Goal: Task Accomplishment & Management: Manage account settings

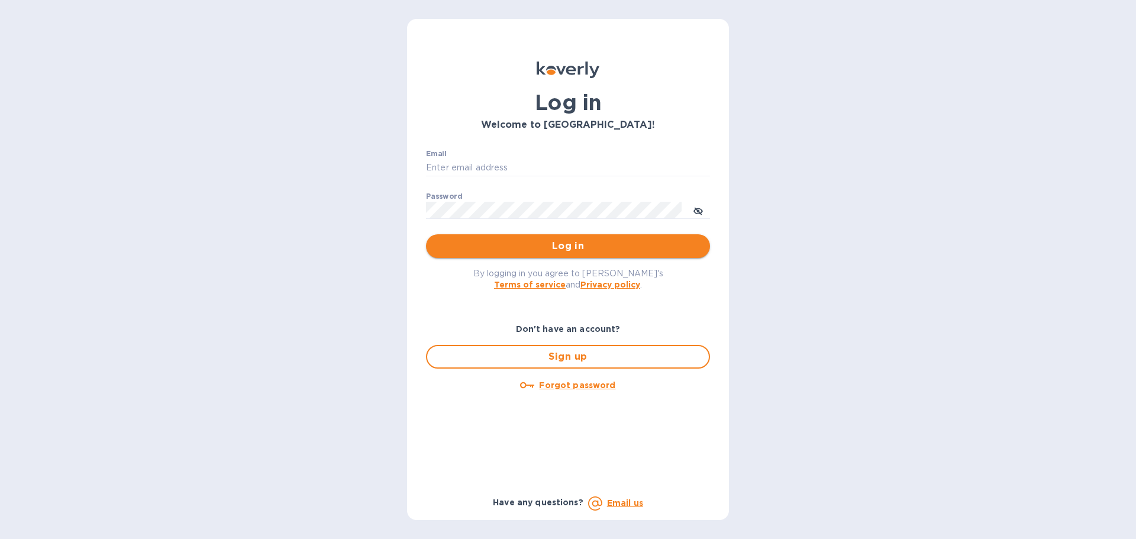
type input "[EMAIL_ADDRESS][DOMAIN_NAME]"
click at [583, 250] on span "Log in" at bounding box center [567, 246] width 265 height 14
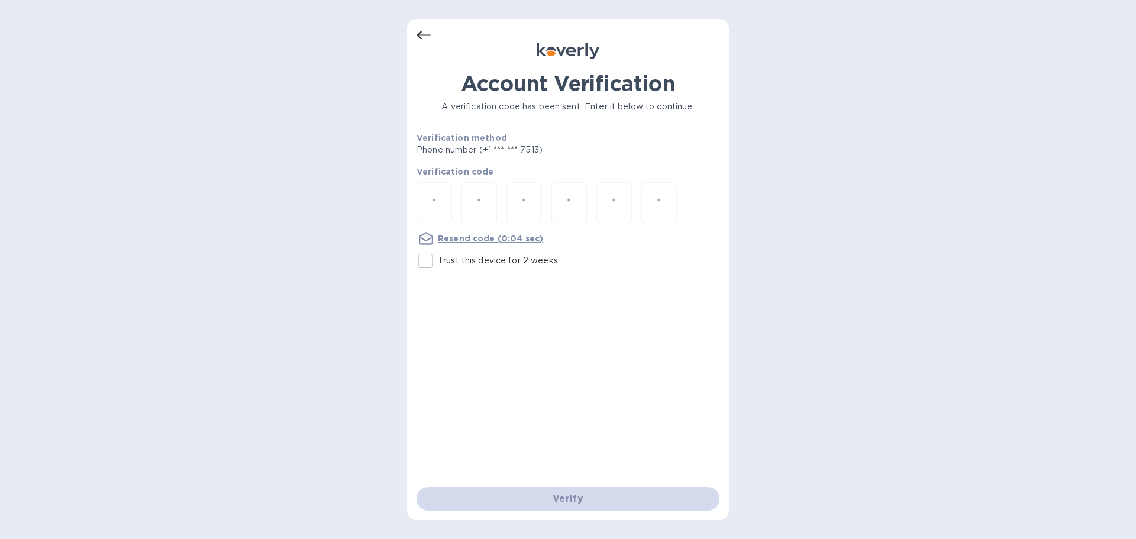
click at [440, 208] on input "number" at bounding box center [434, 203] width 15 height 22
type input "5"
type input "0"
type input "7"
type input "2"
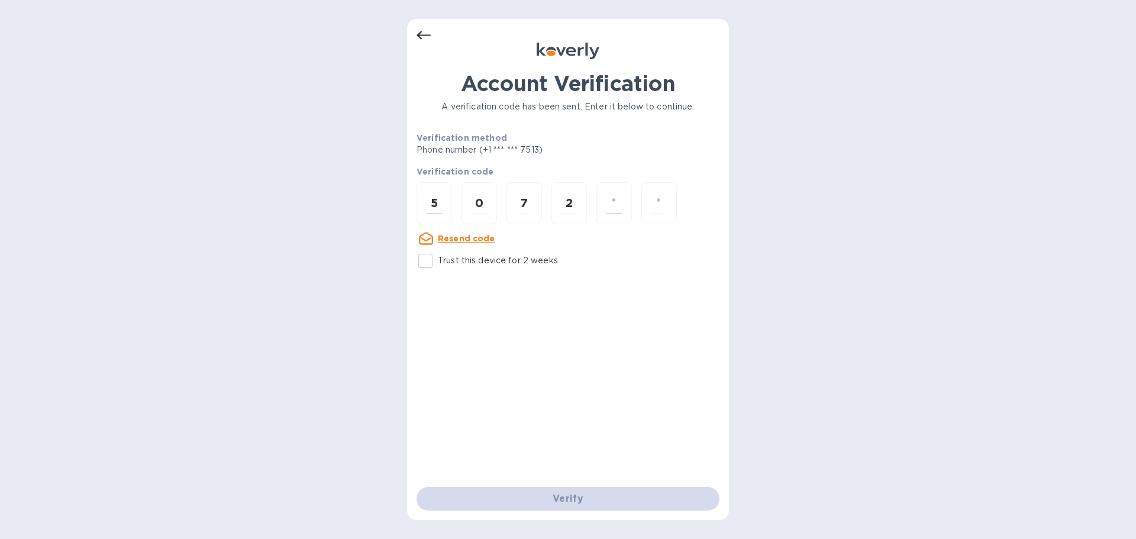
type input "2"
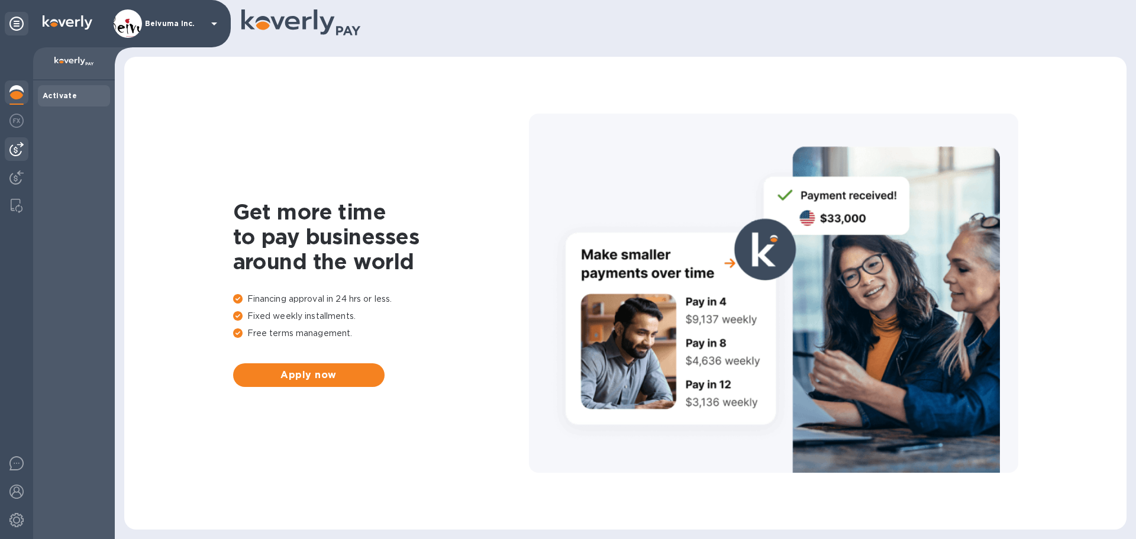
click at [17, 149] on img at bounding box center [16, 149] width 14 height 14
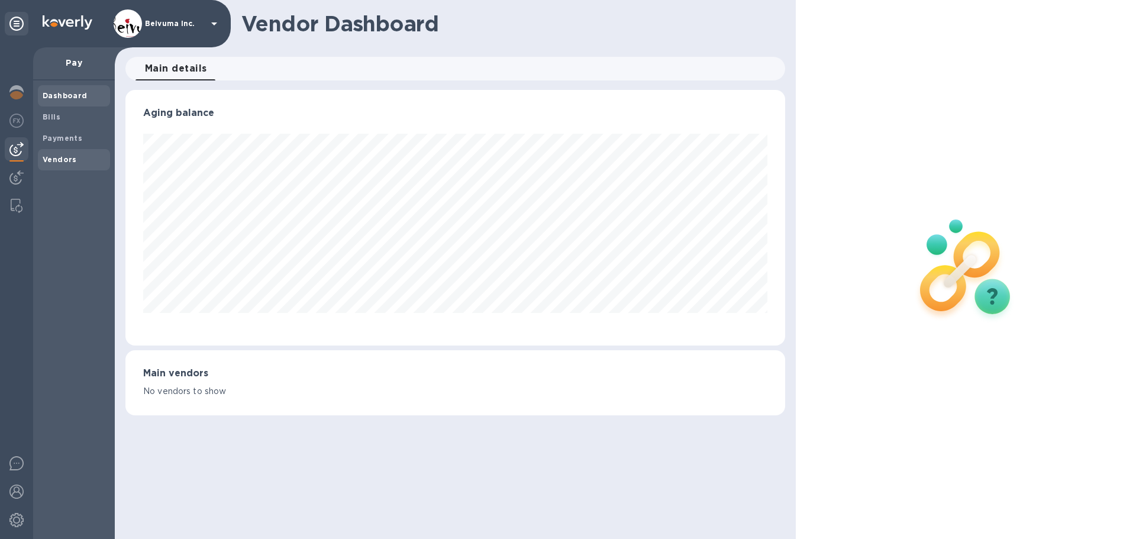
scroll to position [256, 659]
click at [59, 160] on b "Vendors" at bounding box center [60, 159] width 34 height 9
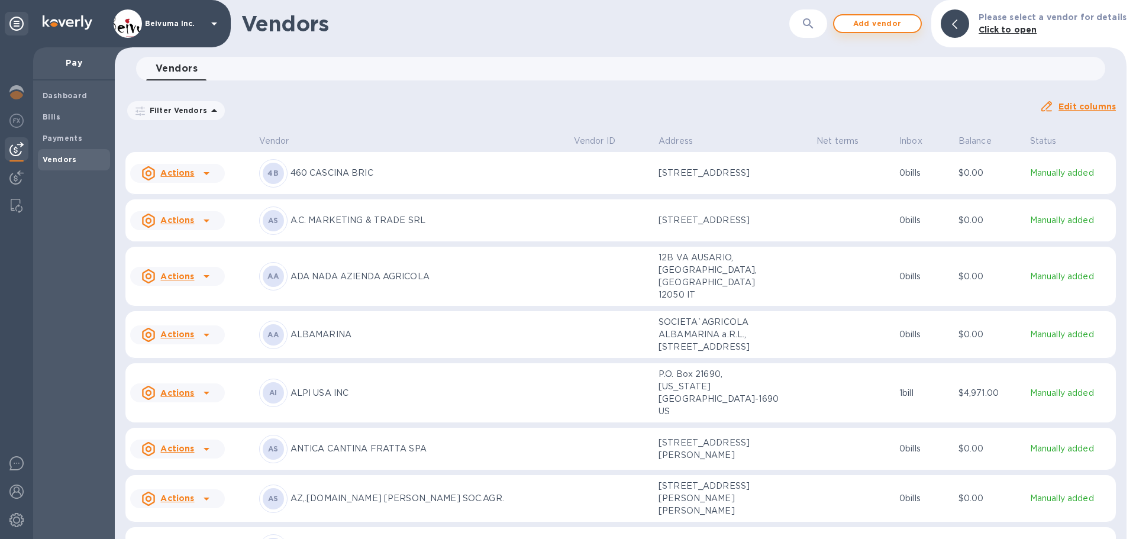
click at [896, 24] on span "Add vendor" at bounding box center [877, 24] width 67 height 14
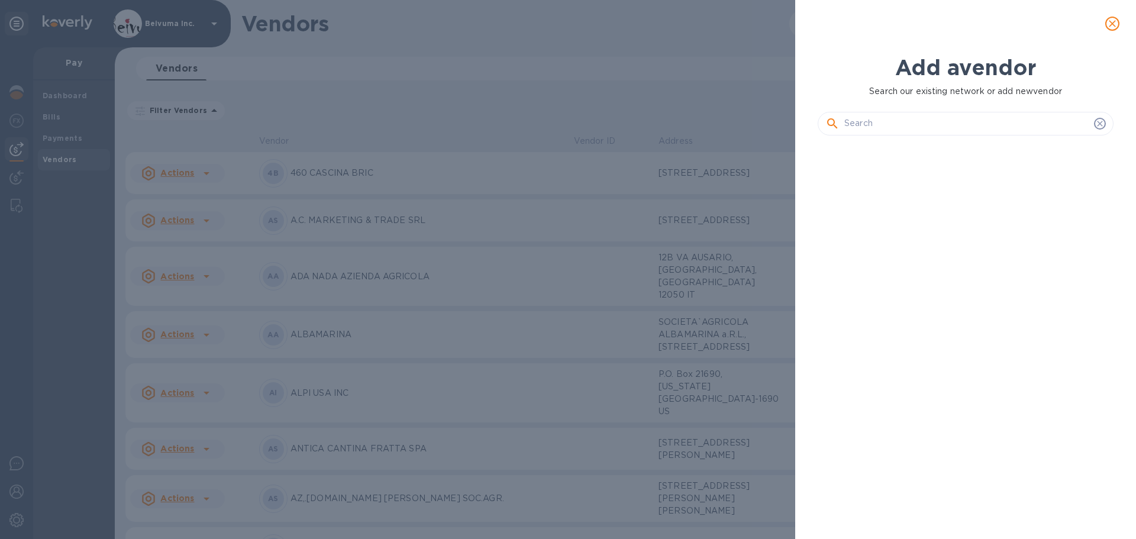
scroll to position [345, 301]
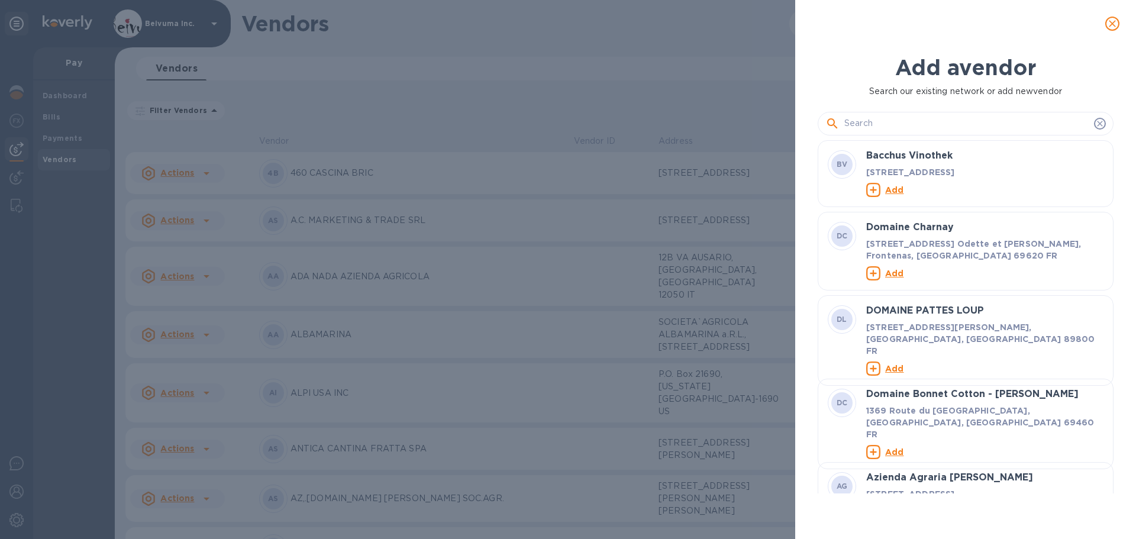
click at [886, 129] on input "text" at bounding box center [966, 124] width 245 height 18
paste input "L'AVVENTURA SOCIETA' AGRICOLA A"
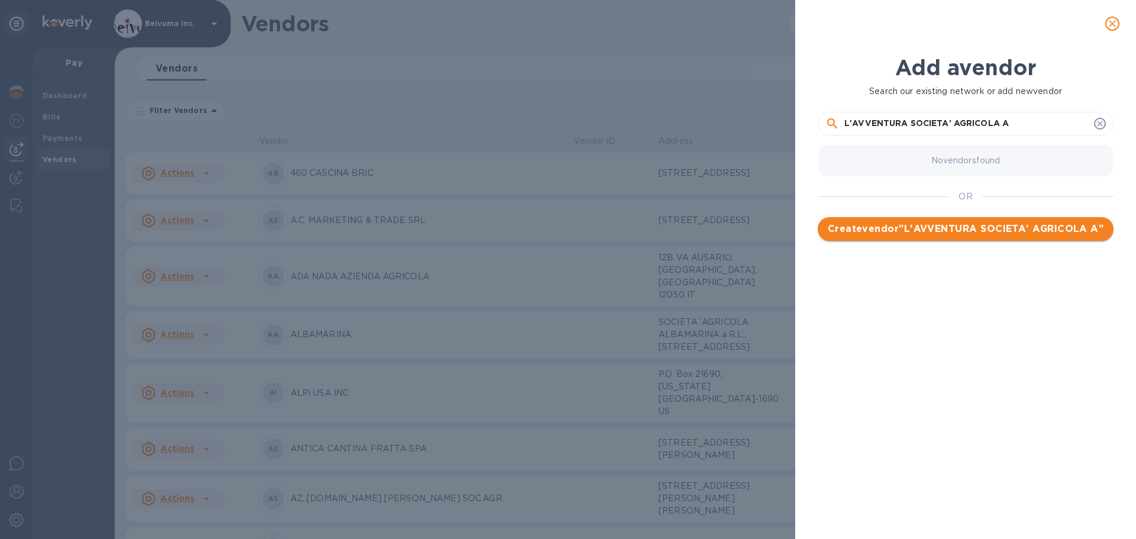
type input "L'AVVENTURA SOCIETA' AGRICOLA A"
click at [963, 236] on span "Create vendor " L'AVVENTURA SOCIETA' AGRICOLA A "" at bounding box center [965, 229] width 277 height 14
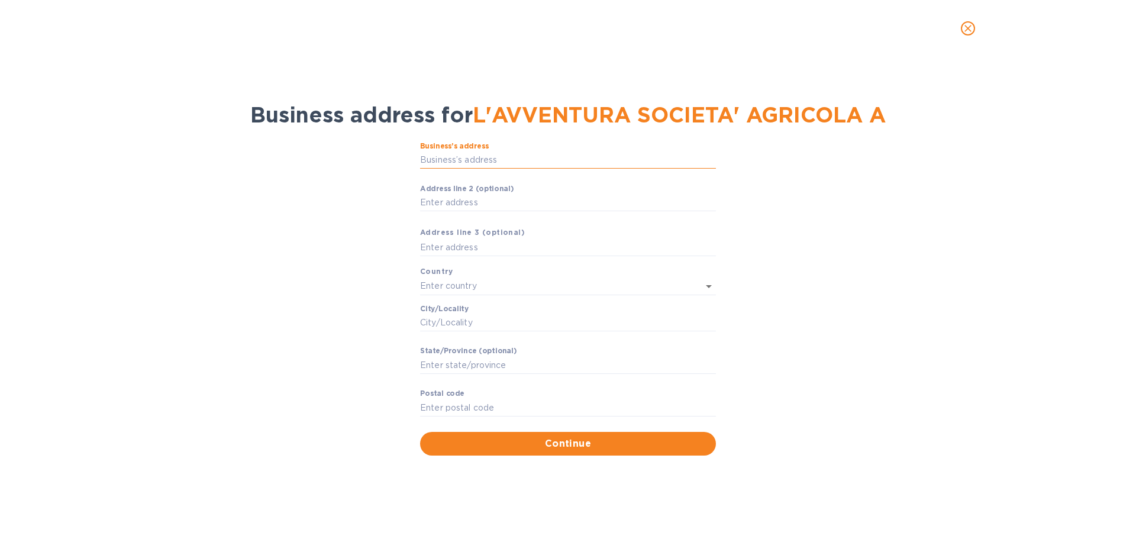
click at [513, 169] on input "Business’s аddress" at bounding box center [568, 160] width 296 height 18
paste input "L'AVVENTURA SOCIETA' AGRICOLA A"
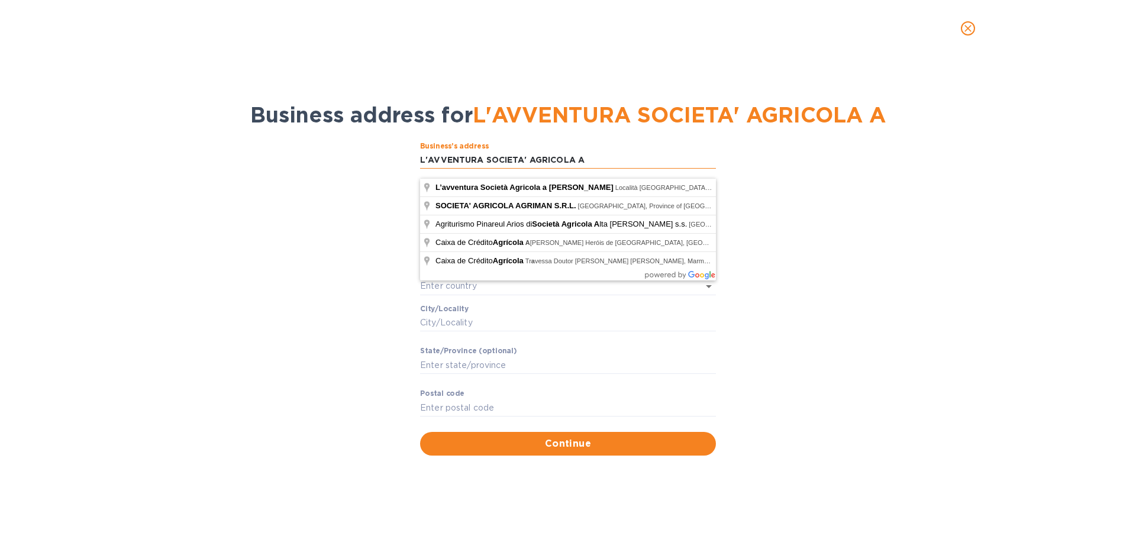
click at [588, 164] on input "L'AVVENTURA SOCIETA' AGRICOLA A" at bounding box center [568, 160] width 296 height 18
click at [843, 227] on div "Business’s аddress L'AVVENTURA SOCIETA' AGRICOLA A ​ Аddress line 2 (optional) …" at bounding box center [567, 299] width 1105 height 328
drag, startPoint x: 601, startPoint y: 172, endPoint x: 410, endPoint y: 169, distance: 191.1
click at [410, 169] on div "Business’s аddress L'AVVENTURA SOCIETA' AGRICOLA A ​ Аddress line 2 (optional) …" at bounding box center [567, 299] width 1105 height 328
paste input "OCALITA' CIVITELLA 3"
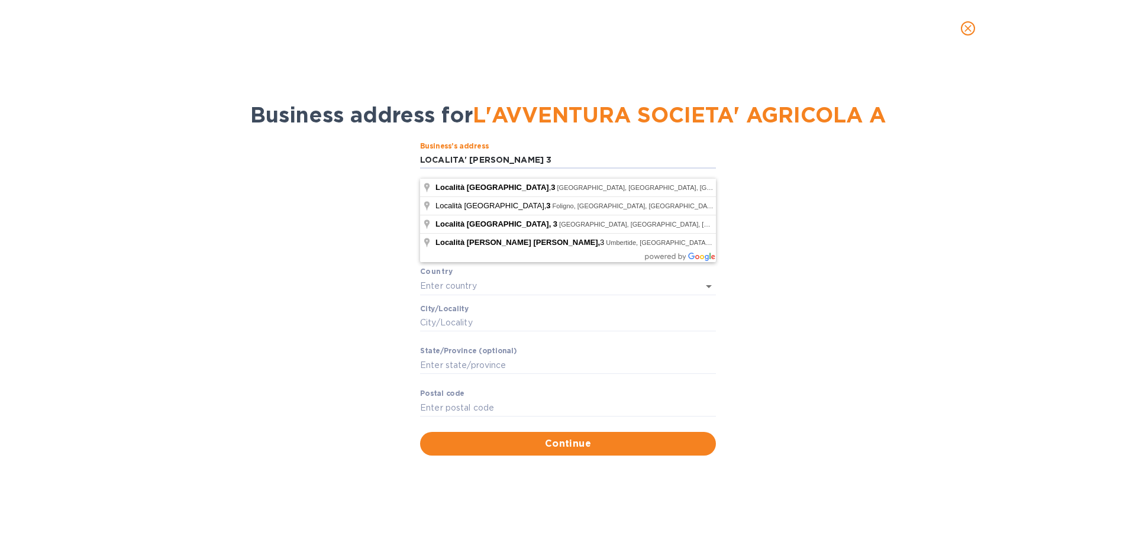
type input "LOCALITA' CIVITELLA 3"
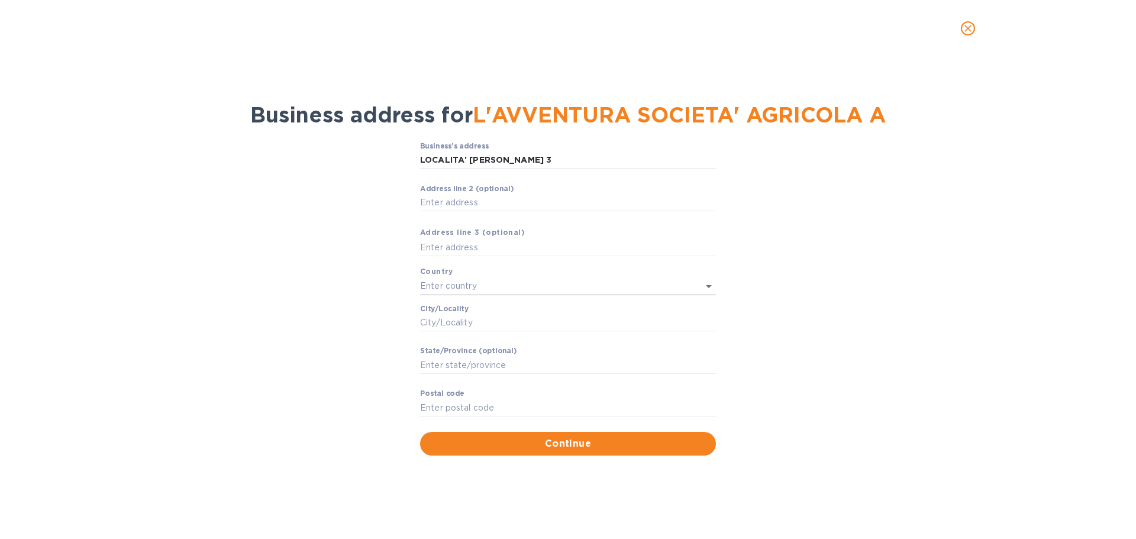
click at [466, 295] on input "text" at bounding box center [551, 285] width 263 height 17
click at [446, 321] on p "Italy" at bounding box center [568, 323] width 277 height 12
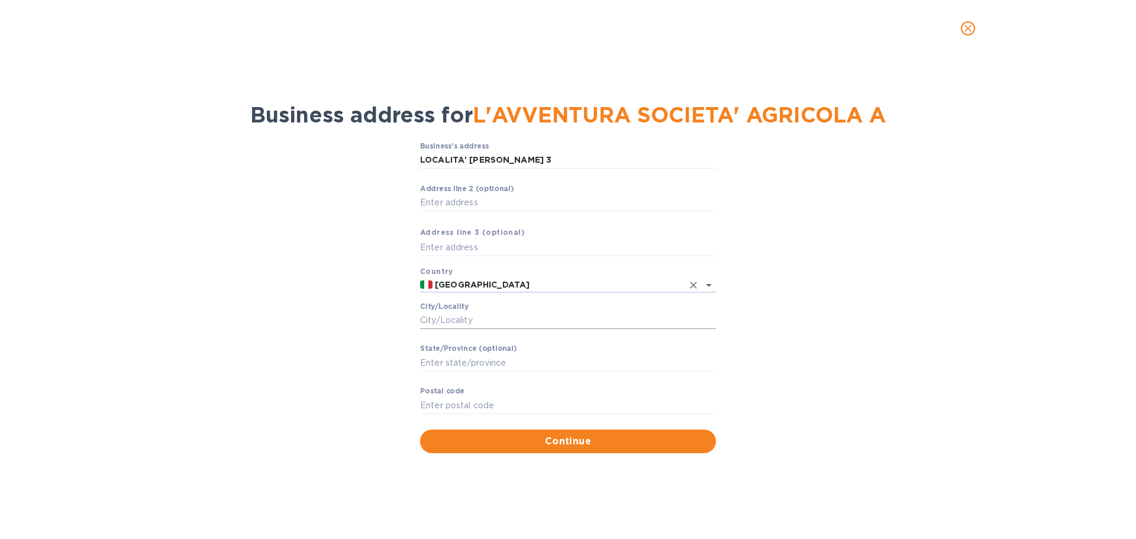
type input "Italy"
click at [470, 330] on input "Сity/Locаlity" at bounding box center [568, 321] width 296 height 18
type input "PIGLIO"
click at [468, 372] on input "Stаte/Province (optional)" at bounding box center [568, 363] width 296 height 18
type input "LAZIO/FR"
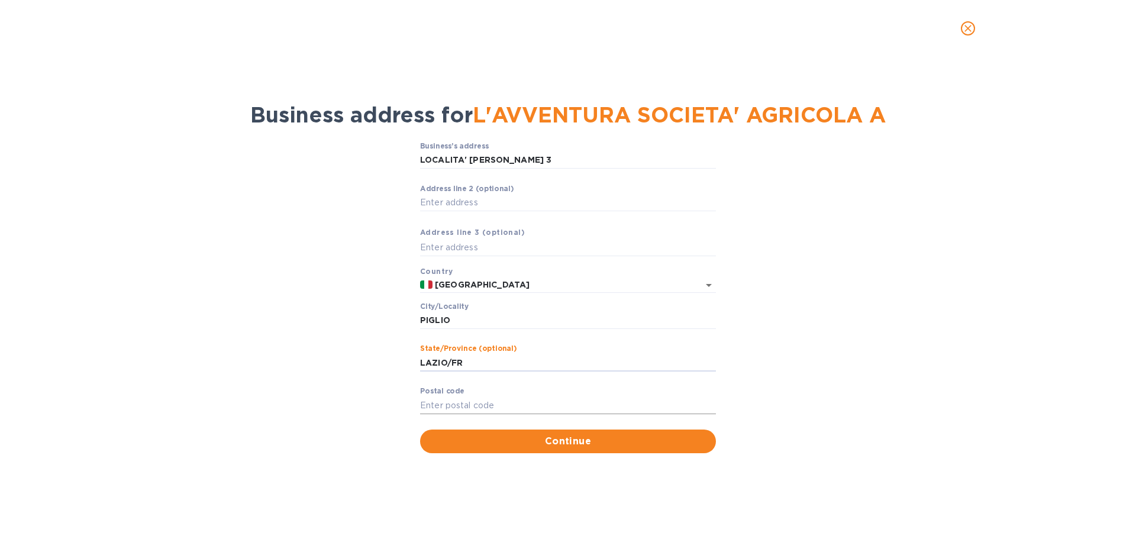
click at [482, 414] on input "Pоstal cоde" at bounding box center [568, 405] width 296 height 18
type input "03010"
click at [600, 448] on span "Continue" at bounding box center [568, 441] width 277 height 14
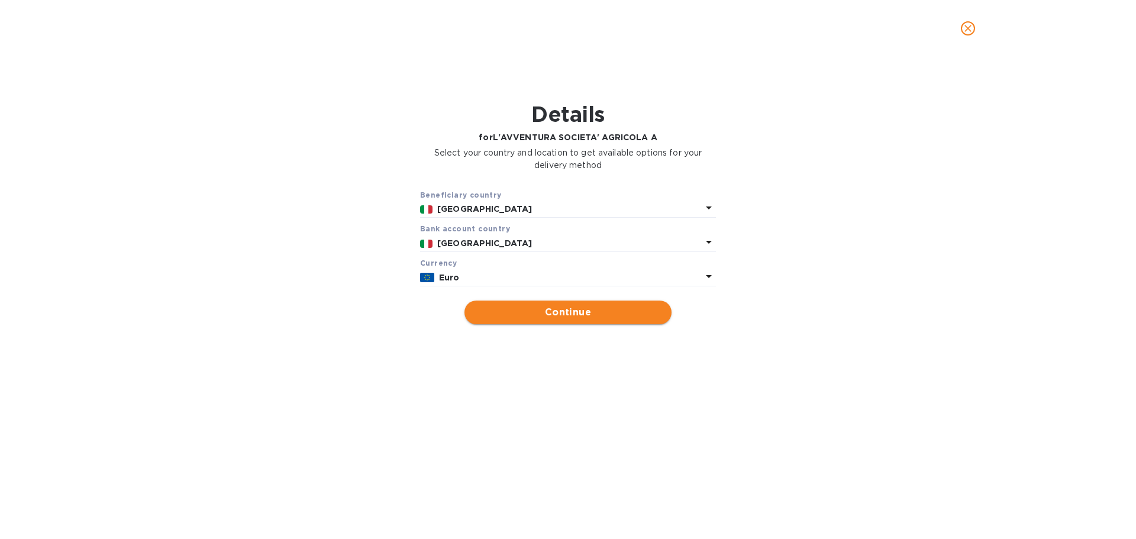
click at [567, 320] on span "Continue" at bounding box center [568, 312] width 188 height 14
type input "L'AVVENTURA SOCIETA' AGRICOLA A"
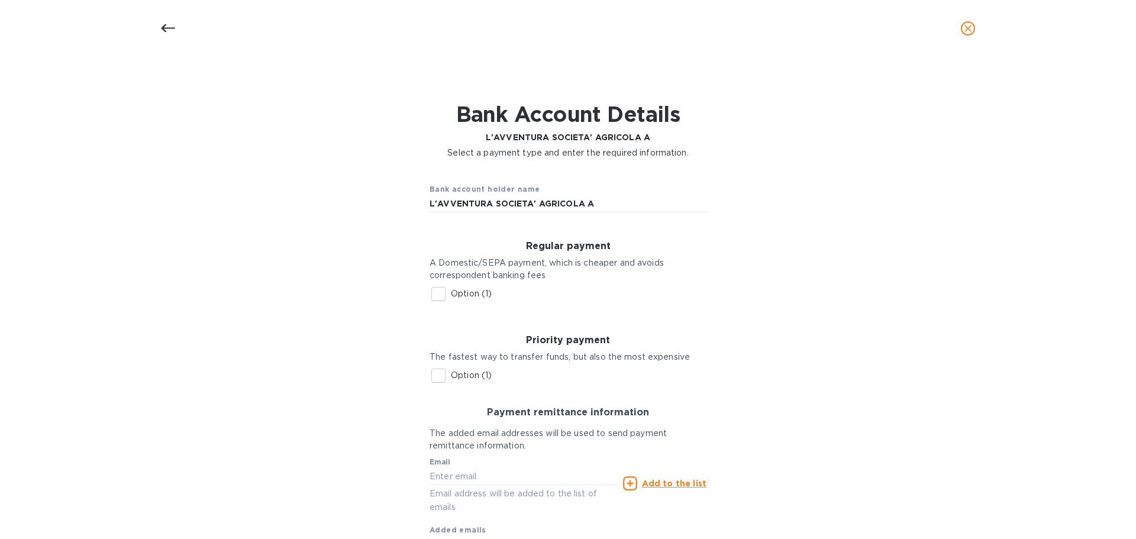
click at [438, 388] on input "Option (1)" at bounding box center [438, 375] width 25 height 25
checkbox input "true"
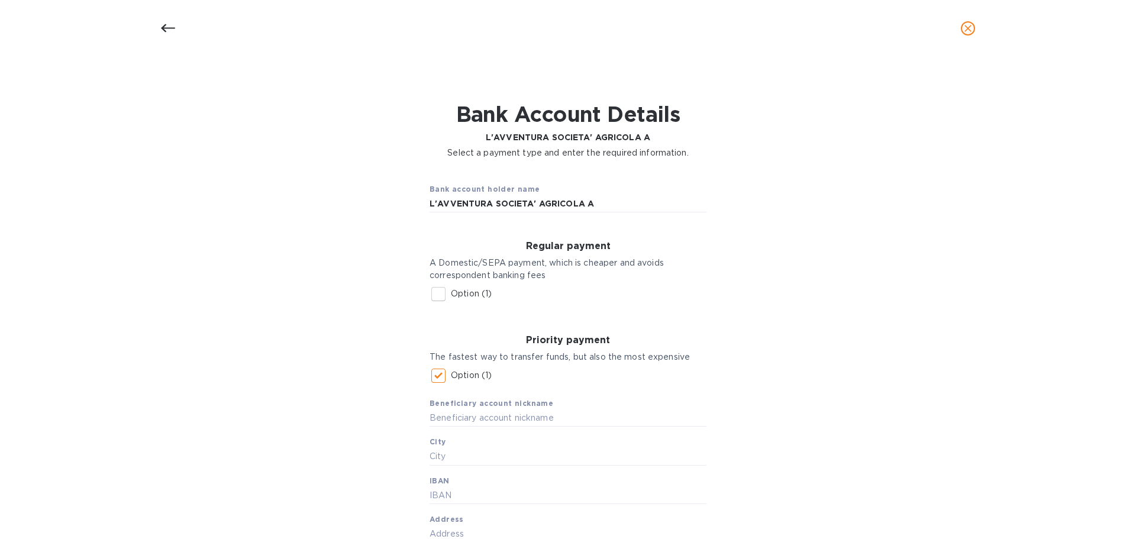
scroll to position [138, 0]
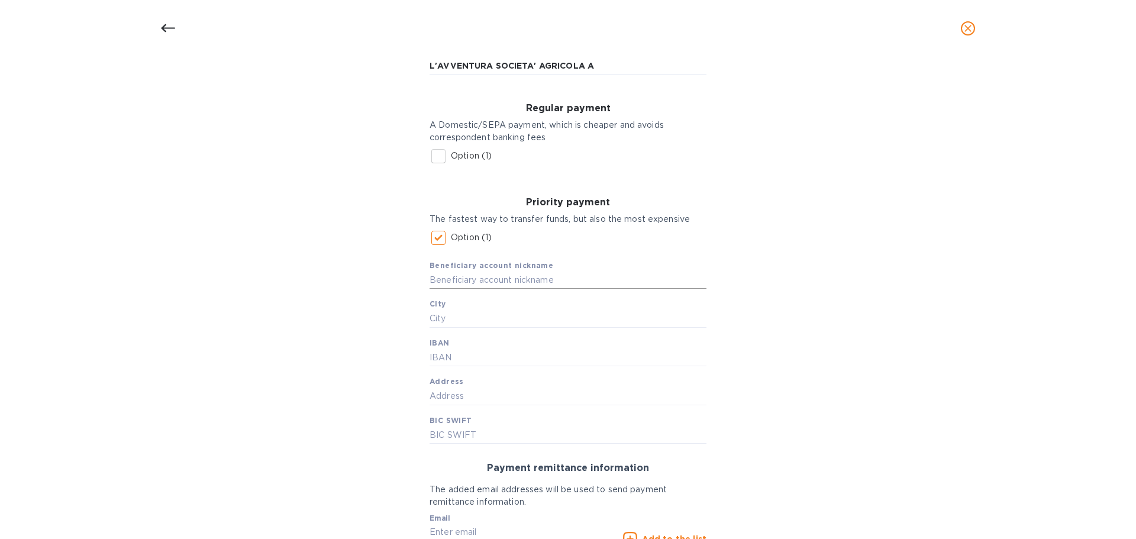
click at [497, 289] on input "text" at bounding box center [568, 280] width 277 height 18
type input "L`AVVENTURA"
click at [449, 328] on input "text" at bounding box center [568, 319] width 277 height 18
type input "PIGLIO"
click at [454, 367] on input "text" at bounding box center [568, 358] width 277 height 18
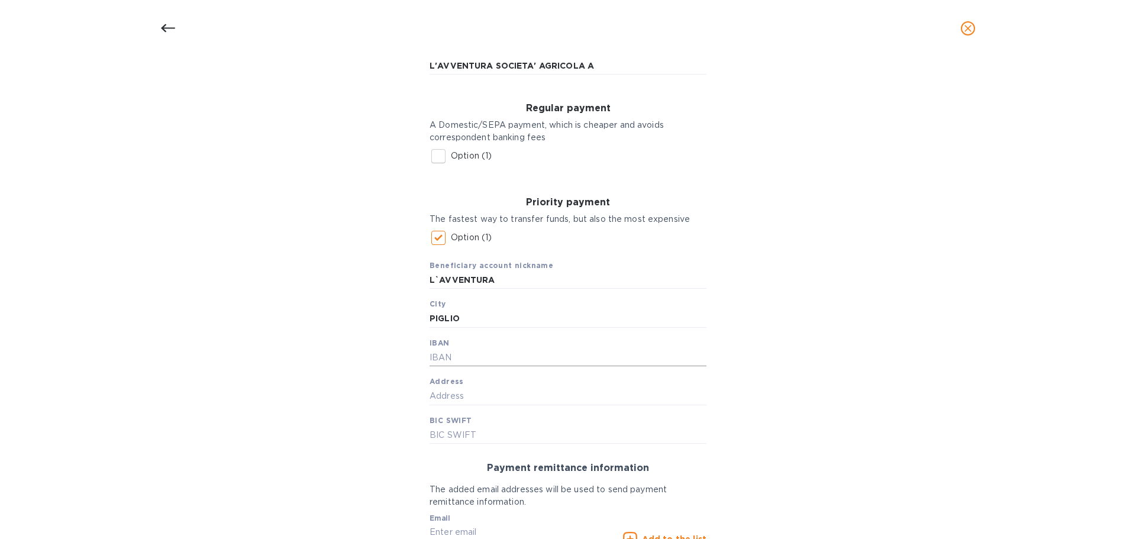
click at [489, 367] on input "text" at bounding box center [568, 358] width 277 height 18
paste input "IT23Y0200839320000105008055"
type input "IT23Y0200839320000105008055"
drag, startPoint x: 458, startPoint y: 414, endPoint x: 446, endPoint y: 409, distance: 13.3
click at [458, 405] on input "text" at bounding box center [568, 397] width 277 height 18
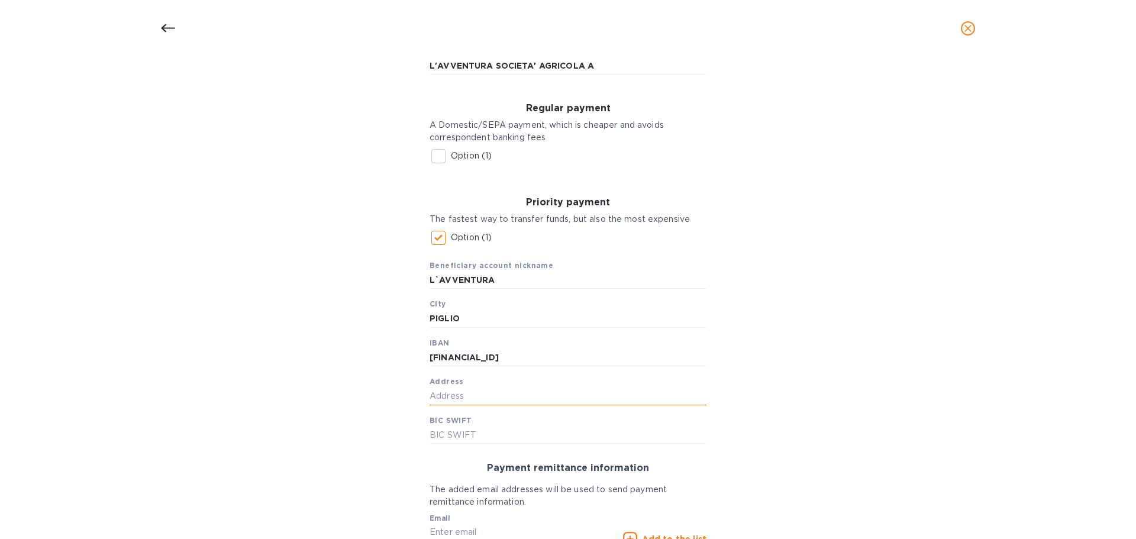
click at [473, 405] on input "text" at bounding box center [568, 397] width 277 height 18
paste input "LOCALITA' CIVITELLA 3 03010 PIGLIO FR"
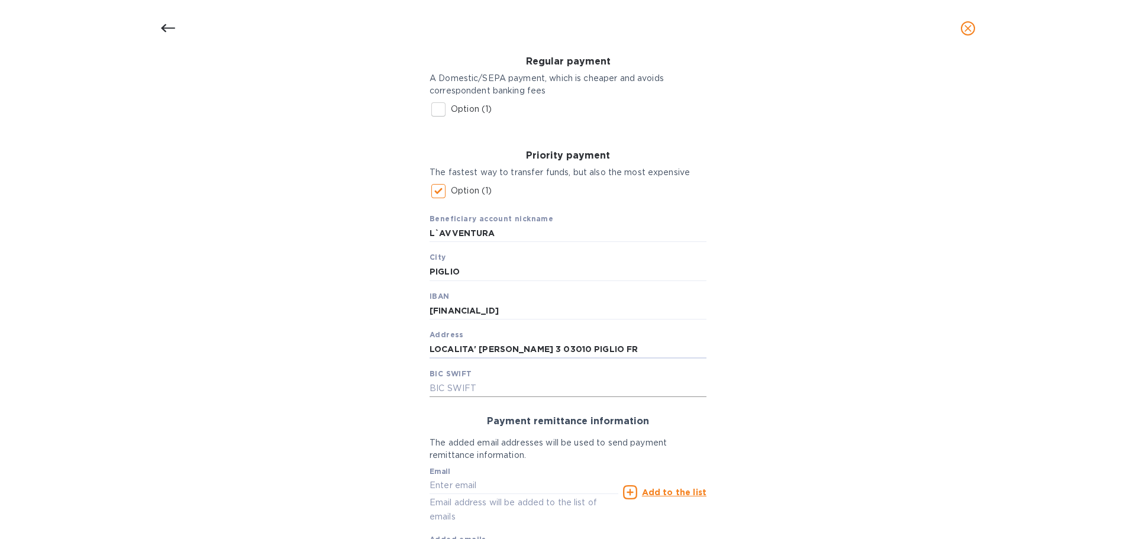
scroll to position [276, 0]
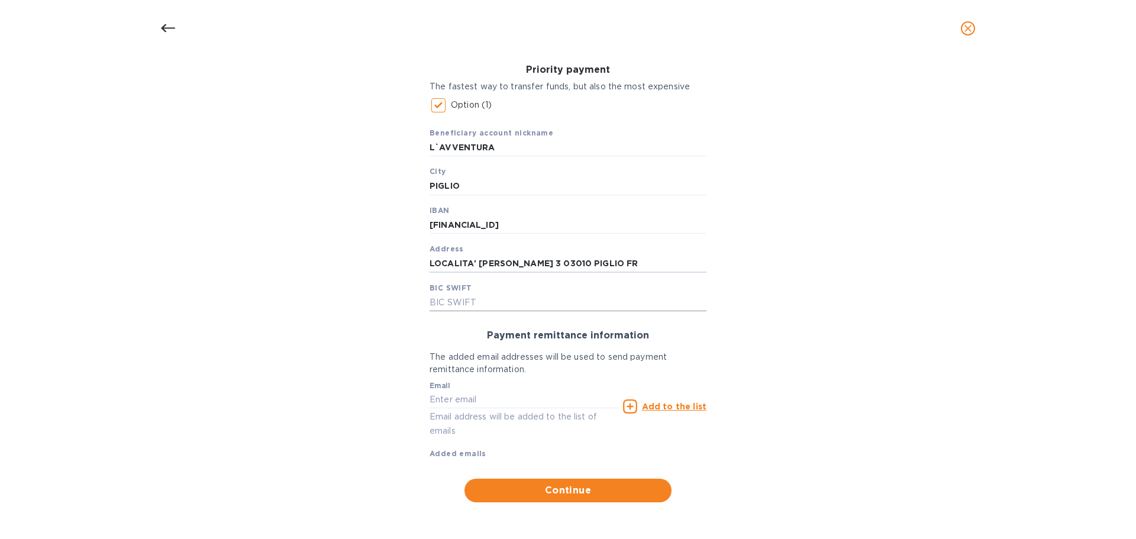
click at [462, 312] on input "text" at bounding box center [568, 303] width 277 height 18
click at [611, 273] on input "LOCALITA' CIVITELLA 3 03010 PIGLIO FR" at bounding box center [568, 264] width 277 height 18
type input "LOCALITA' CIVITELLA 3 03010 PIGLIO FR ITALY"
click at [490, 312] on input "text" at bounding box center [568, 303] width 277 height 18
click at [482, 312] on input "text" at bounding box center [568, 303] width 277 height 18
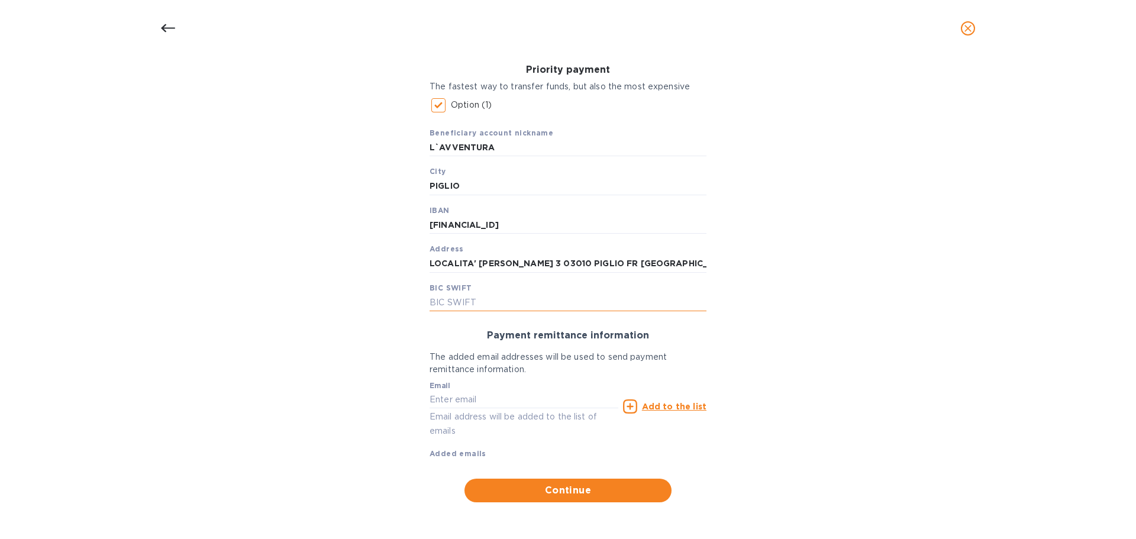
paste input "UNCRITM1D83"
type input "UNCRITM1D83"
click at [478, 408] on input "text" at bounding box center [524, 400] width 189 height 18
paste input ": amministrazione@agriavventura.it"
drag, startPoint x: 433, startPoint y: 412, endPoint x: 420, endPoint y: 414, distance: 13.2
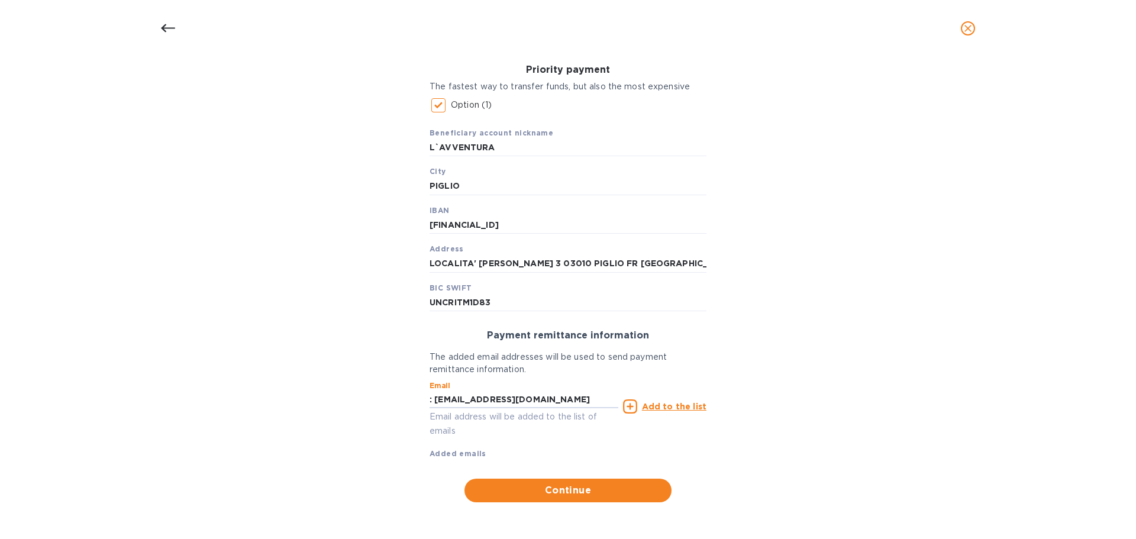
click at [420, 414] on div "Payment remittance information The added email addresses will be used to send p…" at bounding box center [568, 395] width 296 height 149
type input "amministrazione@agriavventura.it"
click at [680, 411] on u "Add to the list" at bounding box center [674, 406] width 64 height 9
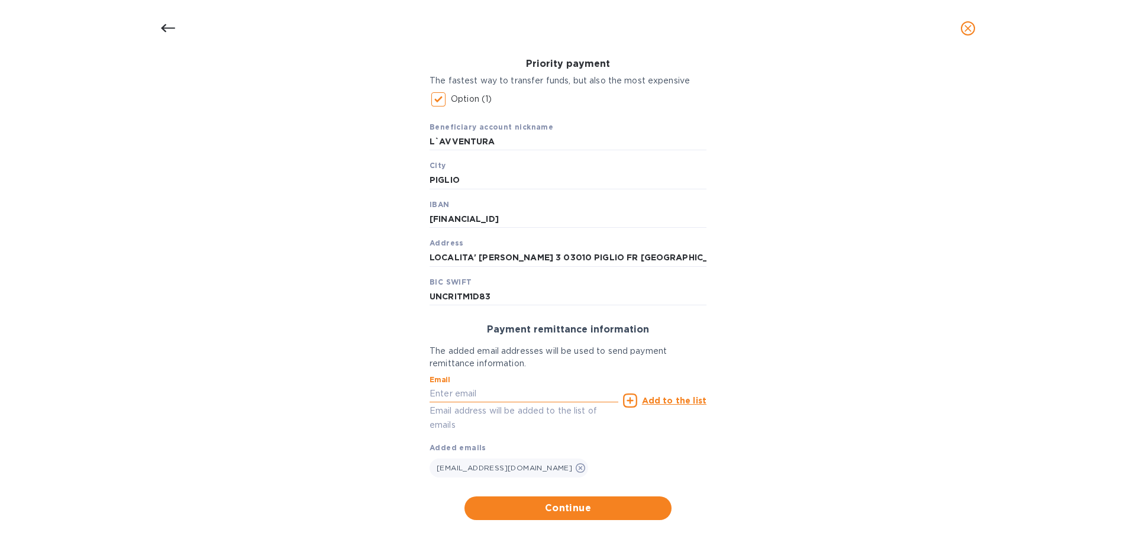
click at [514, 403] on input "text" at bounding box center [524, 394] width 189 height 18
paste input "buterawines@gmail.com"
type input "buterawines@gmail.com"
click at [672, 405] on u "Add to the list" at bounding box center [674, 400] width 64 height 9
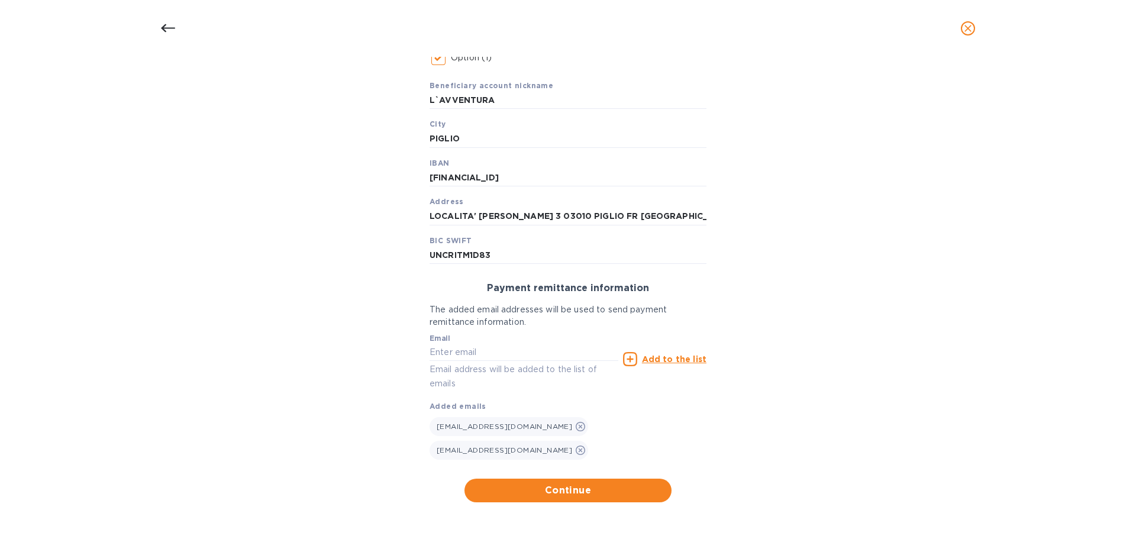
scroll to position [342, 0]
click at [572, 489] on span "Continue" at bounding box center [568, 490] width 188 height 14
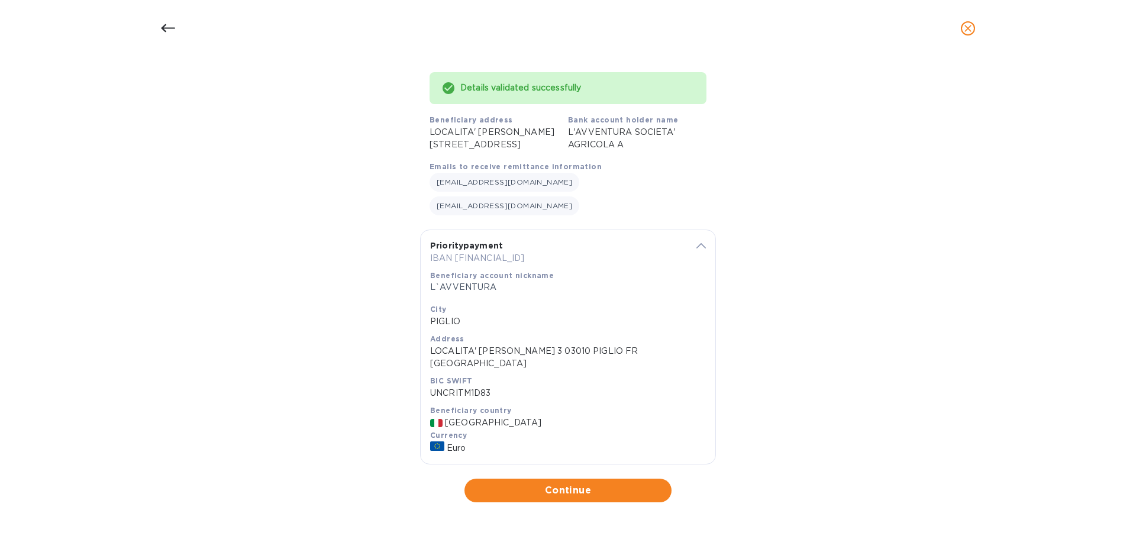
scroll to position [108, 0]
click at [572, 490] on span "Continue" at bounding box center [568, 490] width 188 height 14
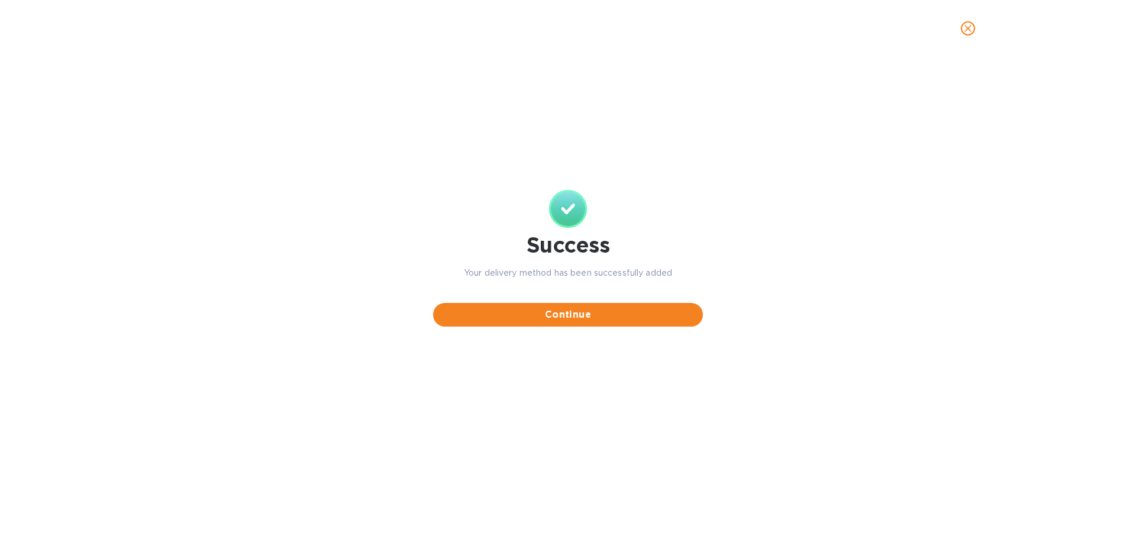
scroll to position [0, 0]
click at [569, 322] on span "Continue" at bounding box center [568, 315] width 251 height 14
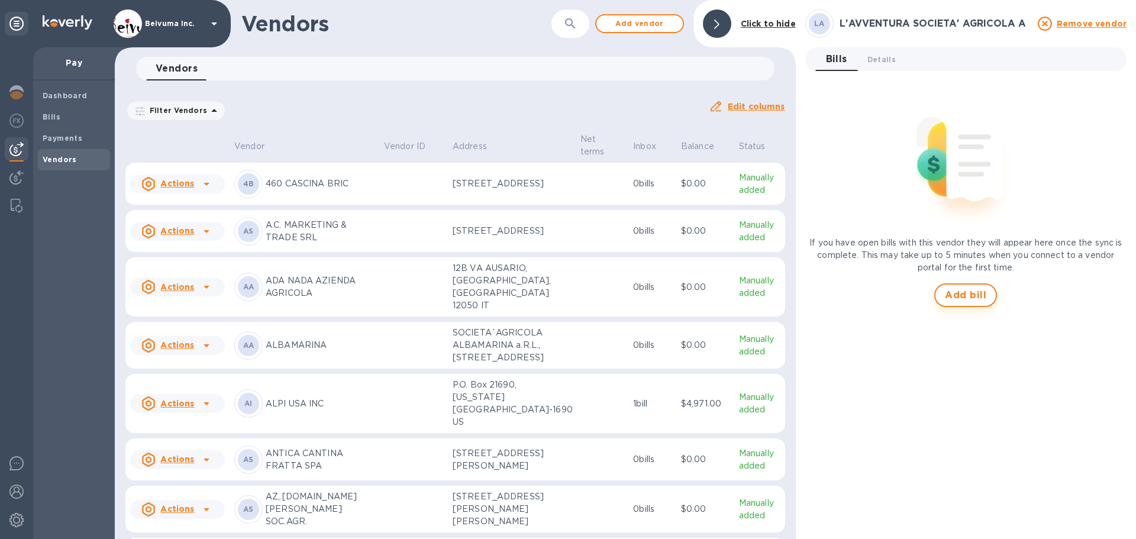
click at [972, 299] on span "Add bill" at bounding box center [965, 295] width 41 height 14
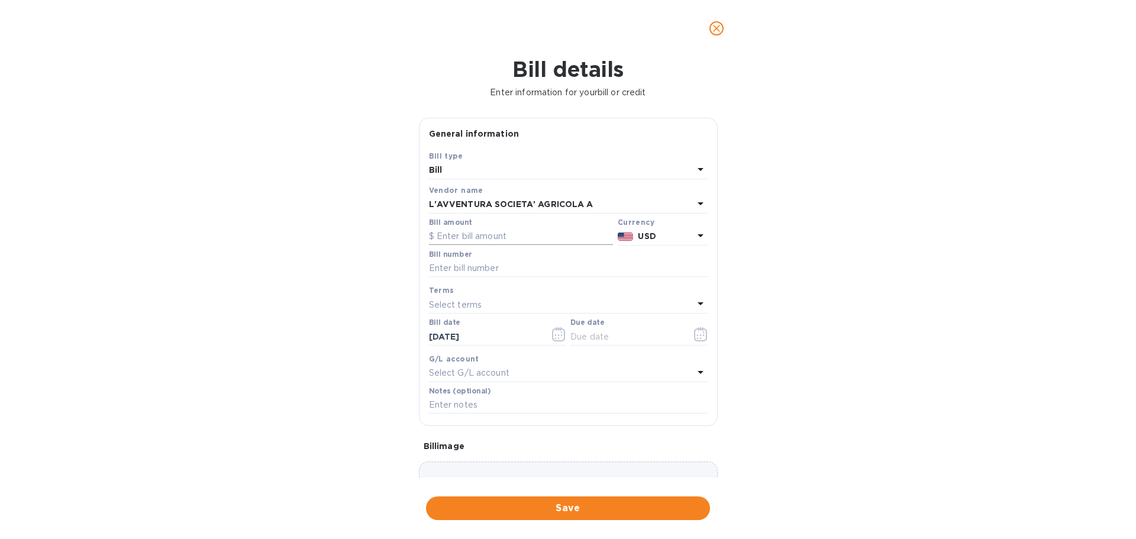
click at [481, 246] on input "text" at bounding box center [521, 237] width 184 height 18
click at [698, 237] on icon at bounding box center [701, 235] width 6 height 3
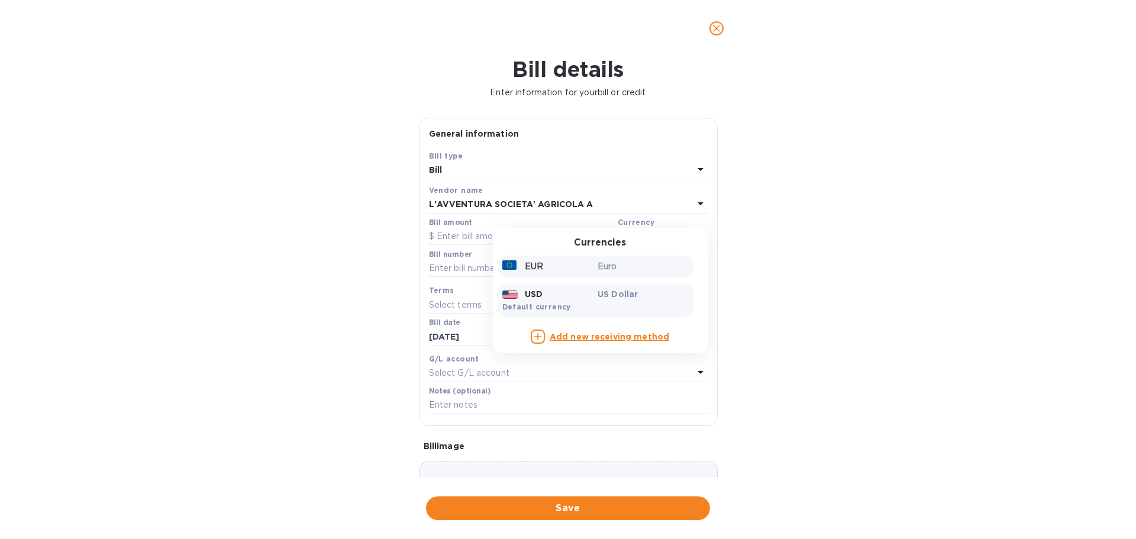
click at [518, 275] on div "EUR" at bounding box center [548, 266] width 96 height 17
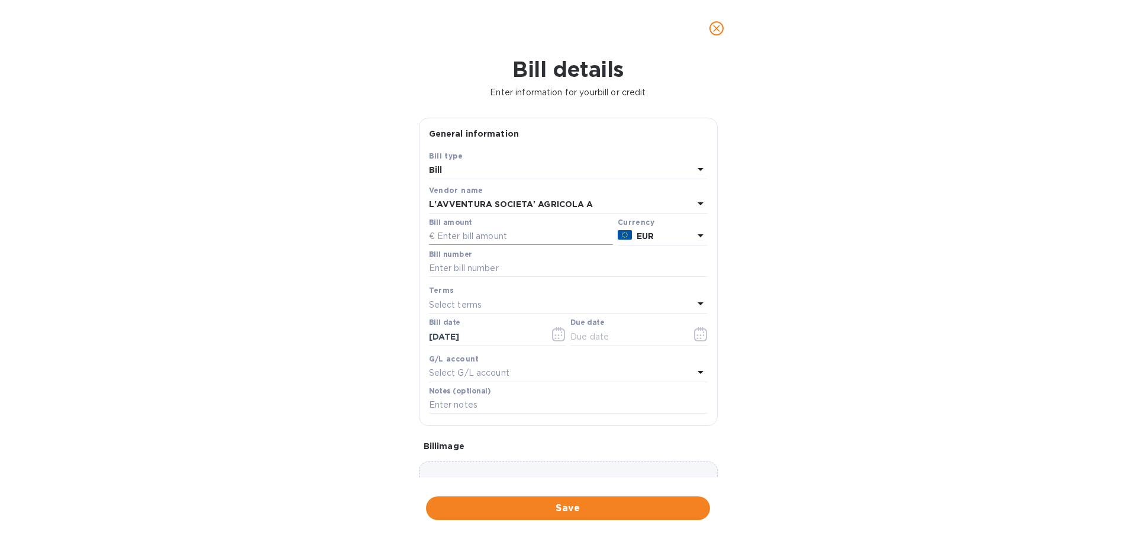
click at [477, 246] on input "text" at bounding box center [521, 237] width 184 height 18
click at [493, 246] on input "text" at bounding box center [521, 237] width 184 height 18
type input "4,591.35"
click at [504, 277] on input "text" at bounding box center [568, 269] width 279 height 18
type input "MORGAN 1/1/74"
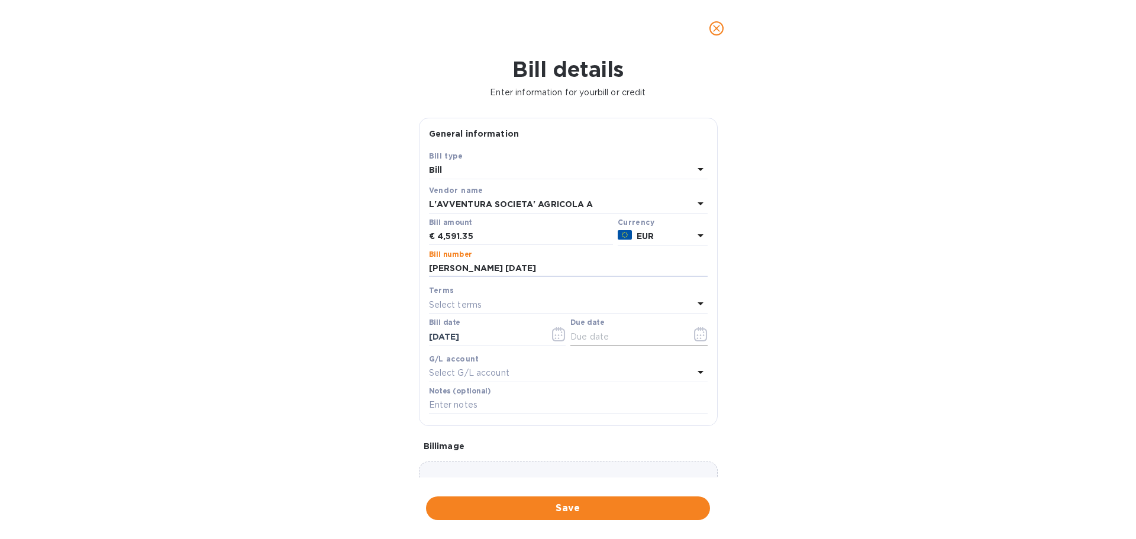
click at [698, 341] on icon "button" at bounding box center [701, 334] width 14 height 14
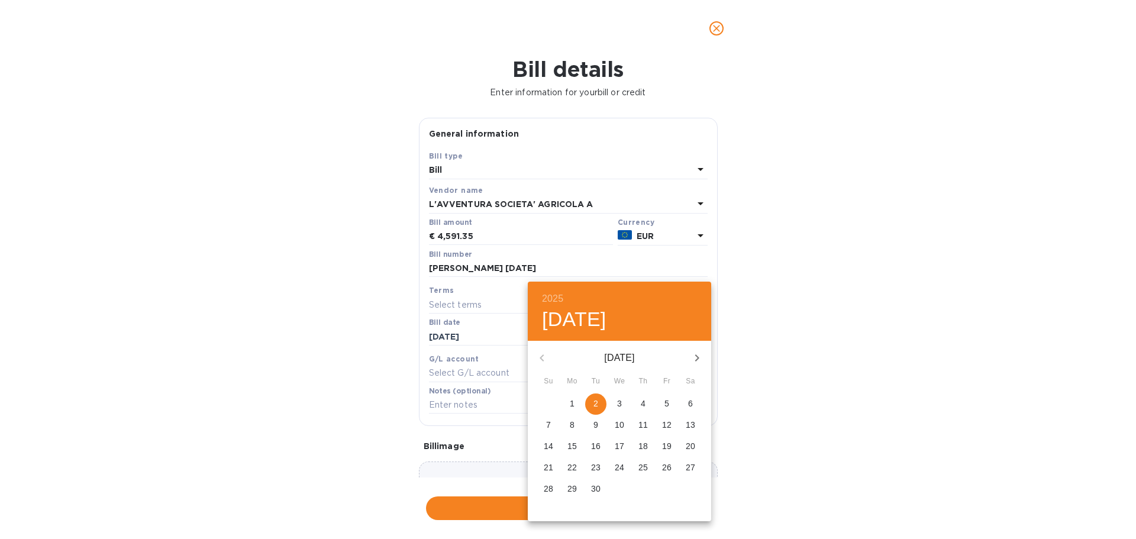
click at [604, 409] on span "2" at bounding box center [595, 404] width 21 height 12
type input "09/02/2025"
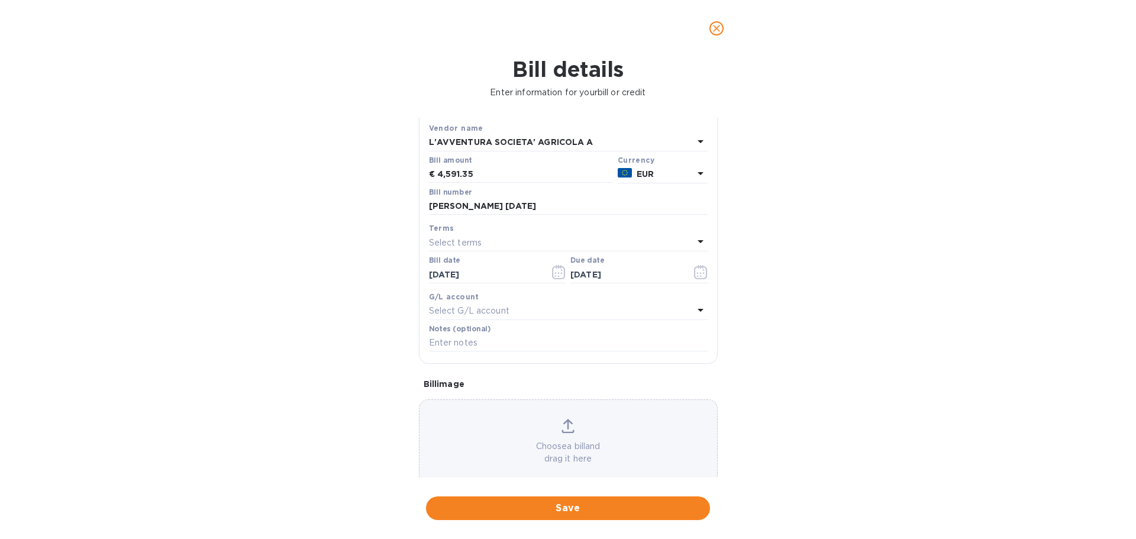
scroll to position [37, 0]
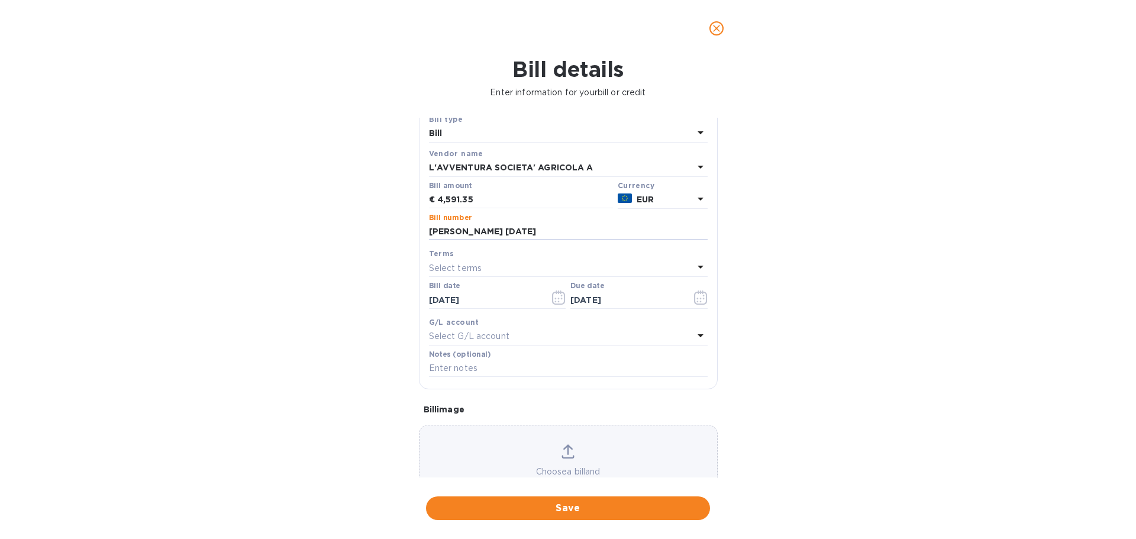
drag, startPoint x: 514, startPoint y: 293, endPoint x: 419, endPoint y: 293, distance: 94.7
click at [419, 293] on div "Save Bill type Bill Vendor name L'AVVENTURA SOCIETA' AGRICOLA A Bill amount € 4…" at bounding box center [568, 251] width 298 height 276
click at [493, 377] on input "text" at bounding box center [568, 369] width 279 height 18
paste input "MORGAN 1/1/74"
type input "MORGAN 1/1/74"
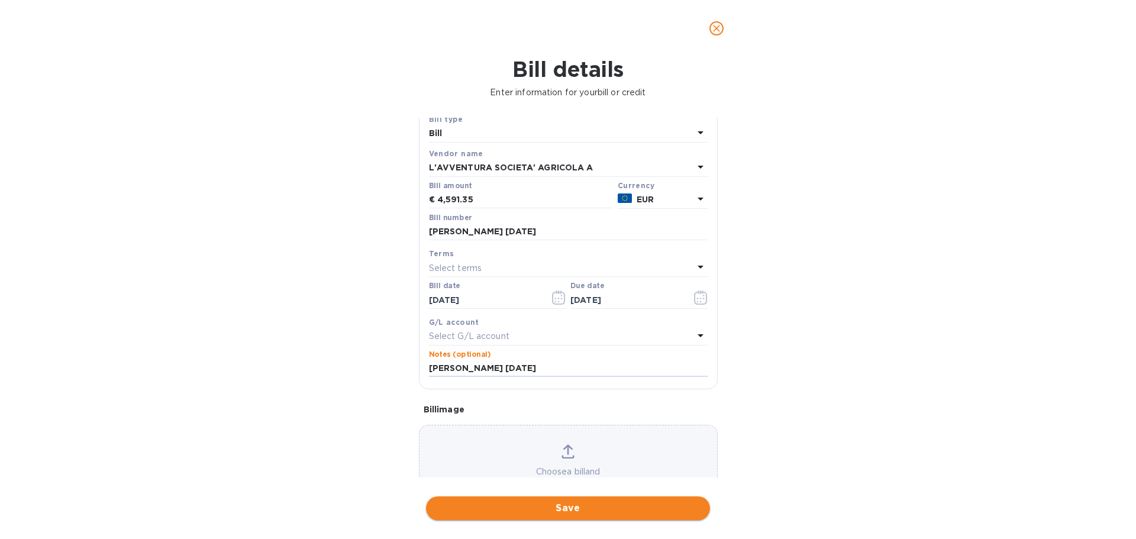
click at [586, 514] on span "Save" at bounding box center [567, 508] width 265 height 14
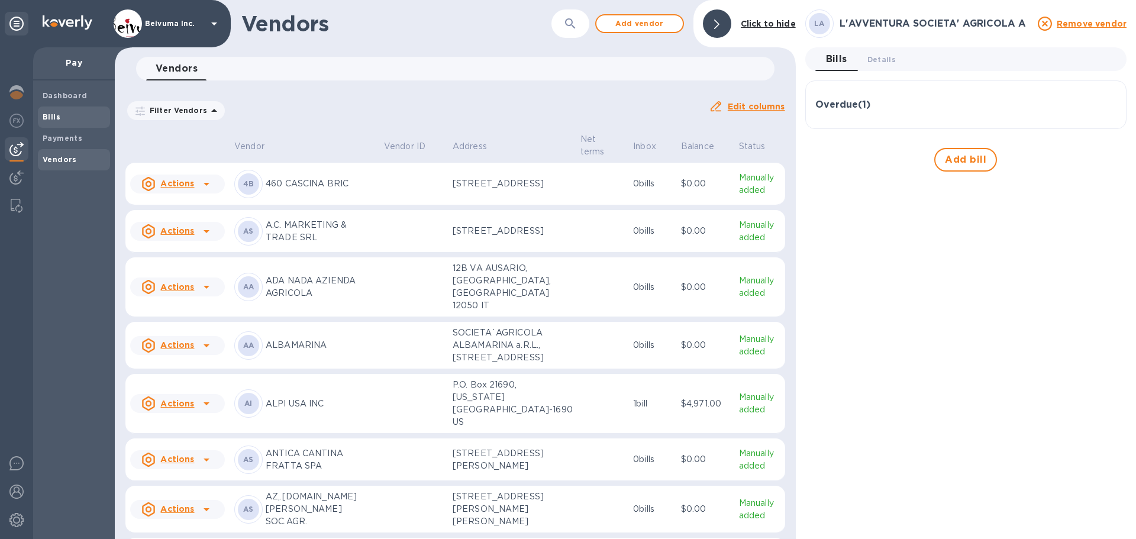
click at [58, 121] on b "Bills" at bounding box center [52, 116] width 18 height 9
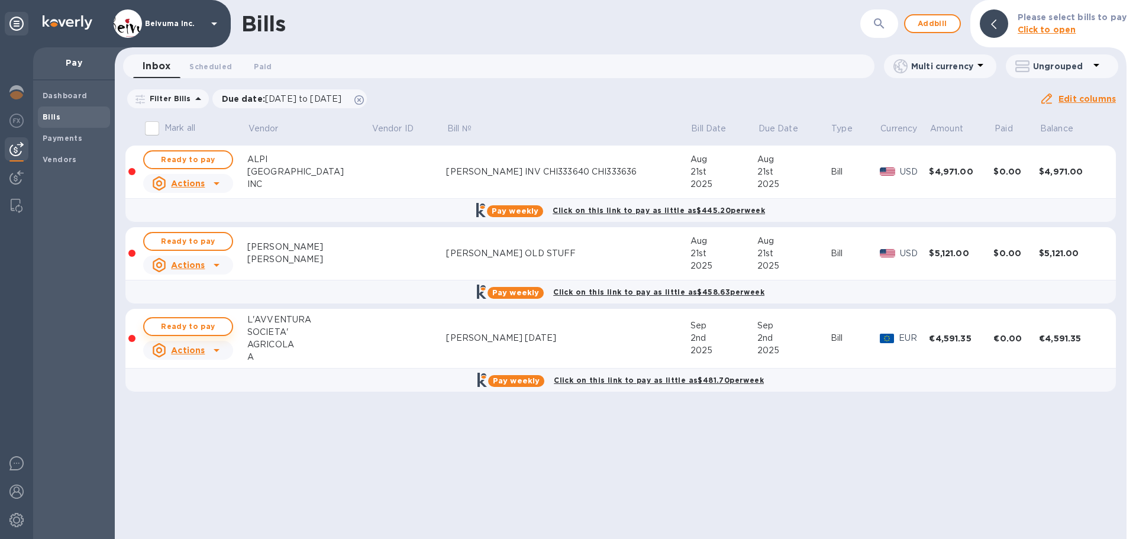
click at [194, 334] on span "Ready to pay" at bounding box center [188, 327] width 69 height 14
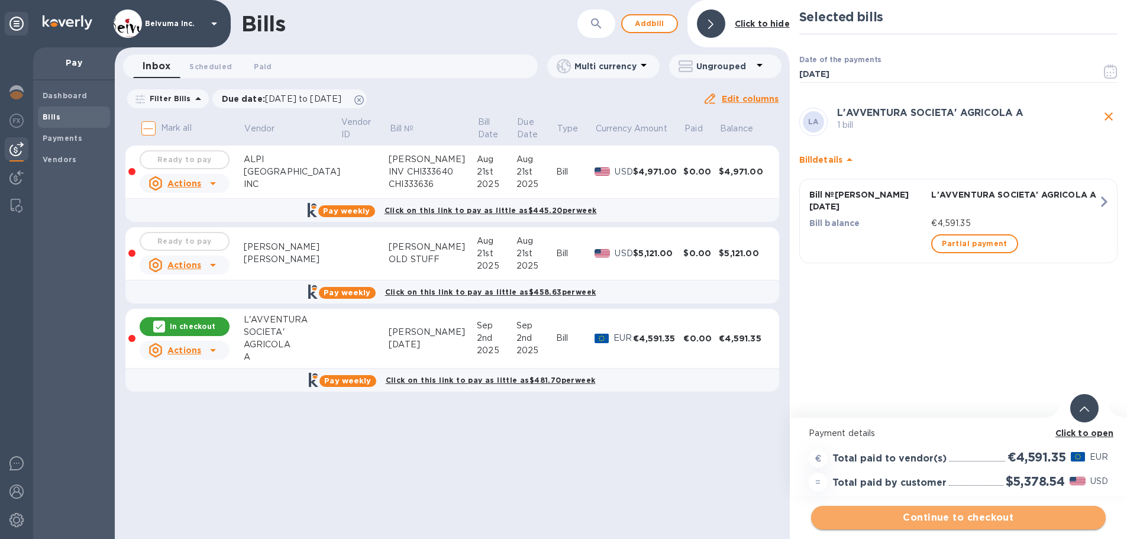
click at [969, 515] on span "Continue to checkout" at bounding box center [959, 518] width 276 height 14
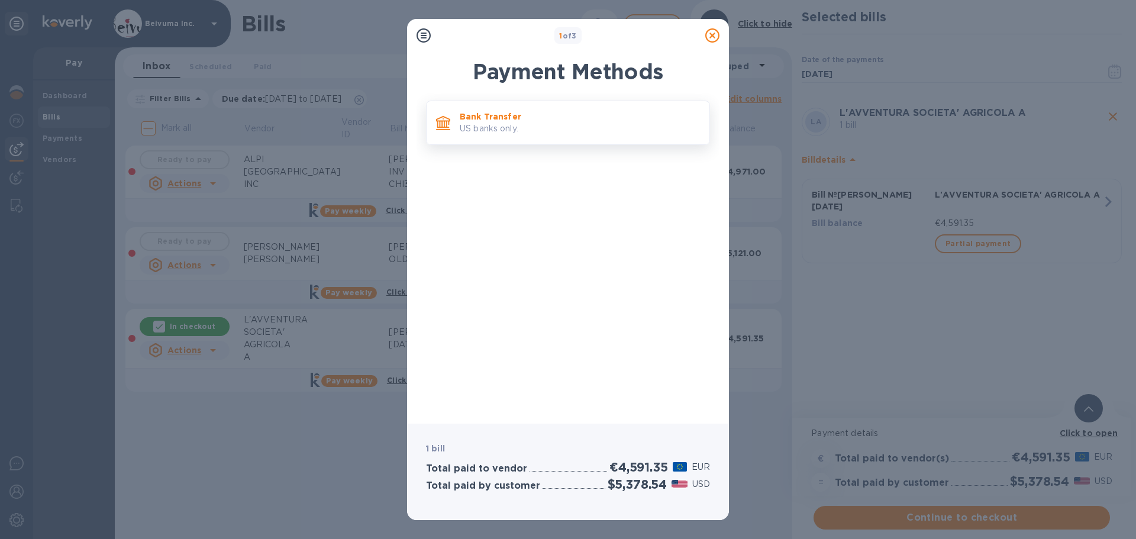
click at [501, 129] on p "US banks only." at bounding box center [580, 128] width 240 height 12
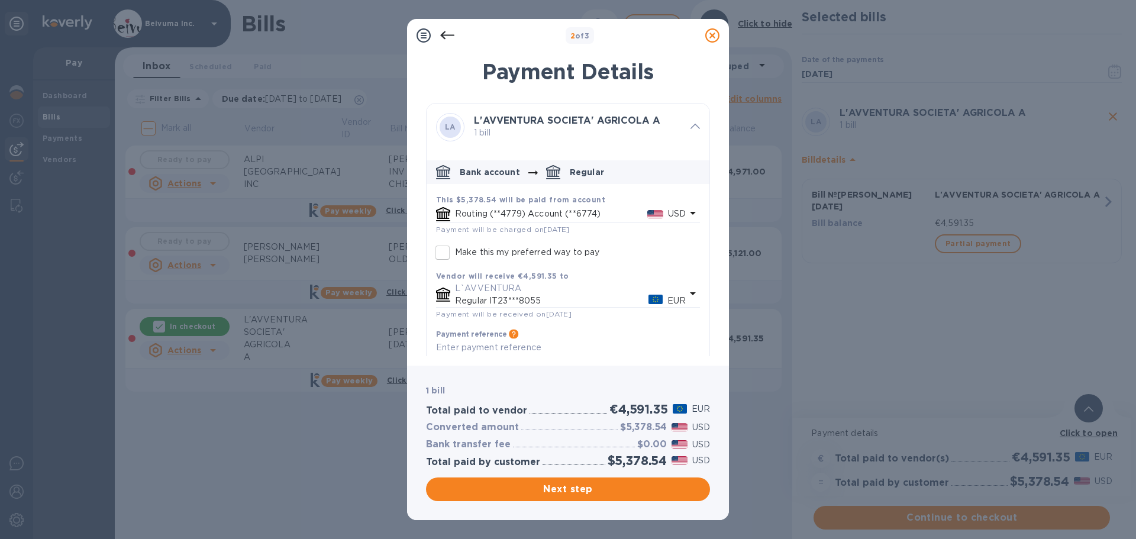
scroll to position [73, 0]
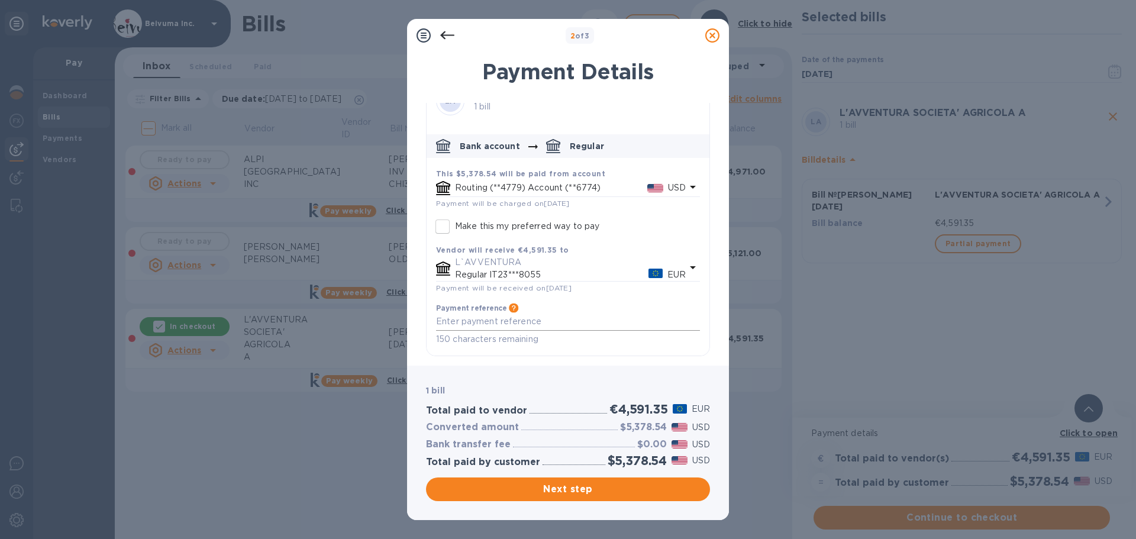
click at [515, 321] on textarea "default-method" at bounding box center [568, 322] width 264 height 10
paste textarea "MORGAN 1/1/74"
type textarea "MORGAN 1/1/74"
click at [573, 492] on span "Next step" at bounding box center [567, 489] width 265 height 14
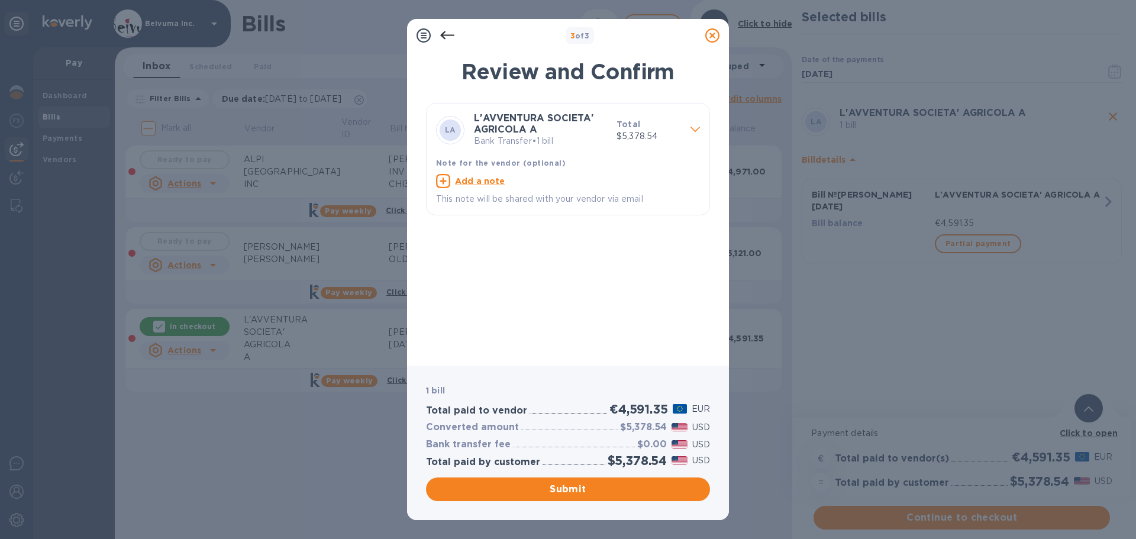
click at [486, 186] on u "Add a note" at bounding box center [480, 180] width 50 height 9
click at [477, 188] on textarea at bounding box center [558, 183] width 245 height 10
paste textarea "MORGAN 1/1/74"
type textarea "MORGAN 1/1/74"
click at [579, 492] on span "Submit" at bounding box center [567, 489] width 265 height 14
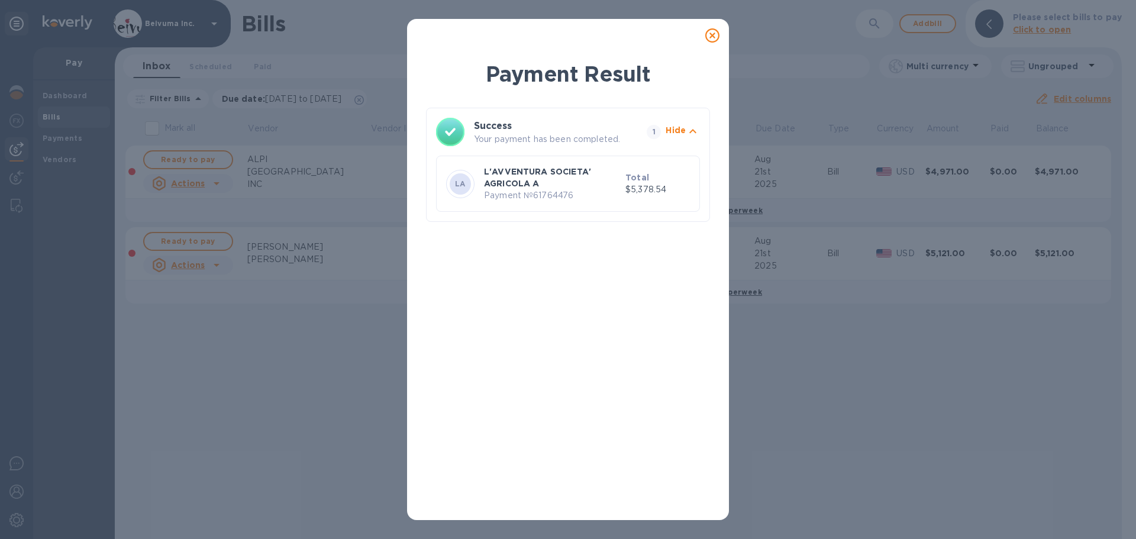
click at [709, 41] on icon at bounding box center [712, 35] width 14 height 14
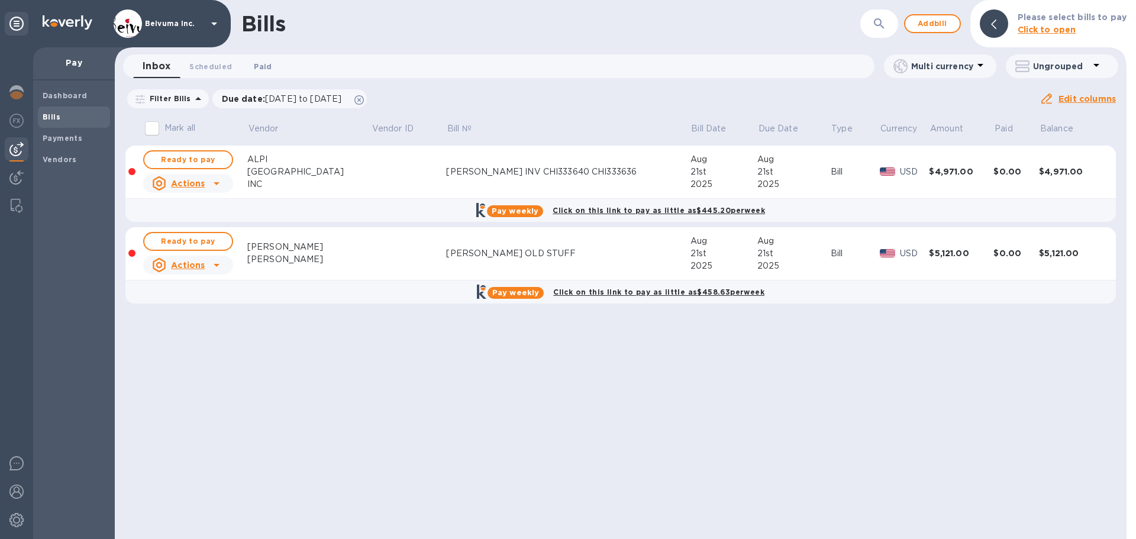
click at [266, 68] on span "Paid 0" at bounding box center [263, 66] width 18 height 12
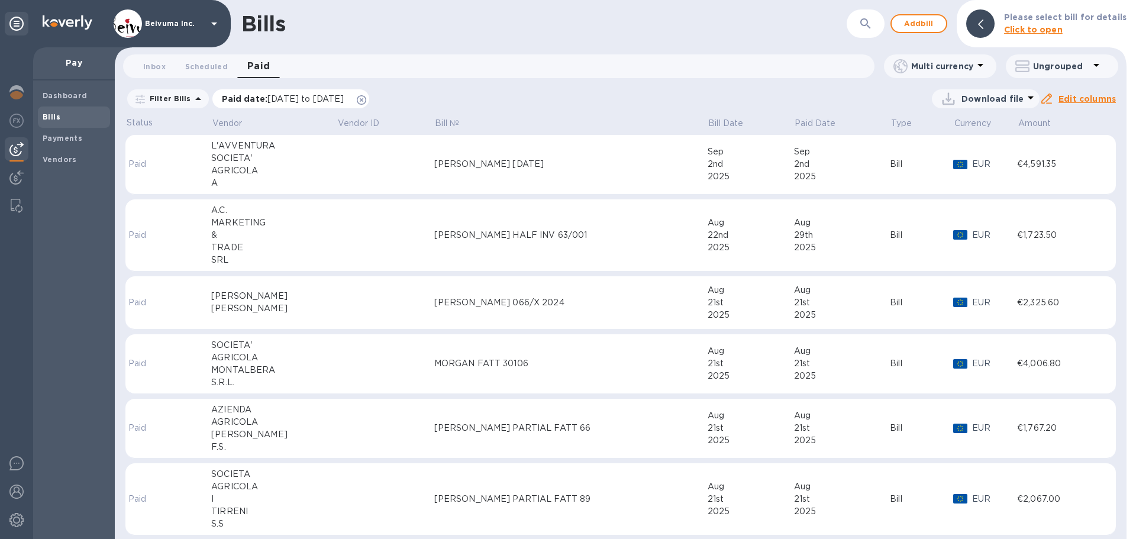
click at [344, 104] on span "08/02/2025 to 09/02/2025" at bounding box center [305, 98] width 76 height 9
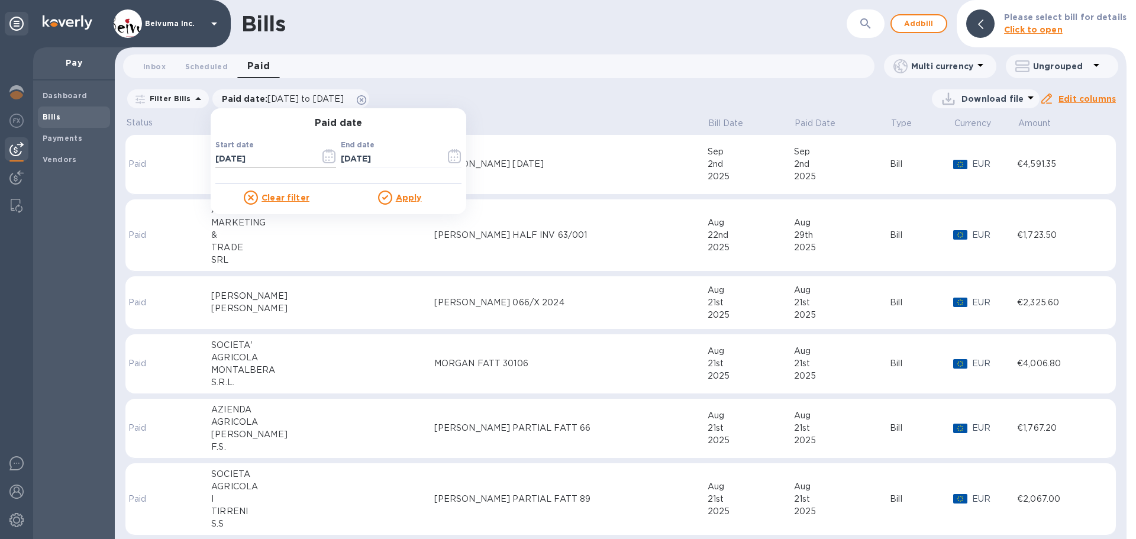
click at [330, 159] on icon "button" at bounding box center [329, 158] width 2 height 2
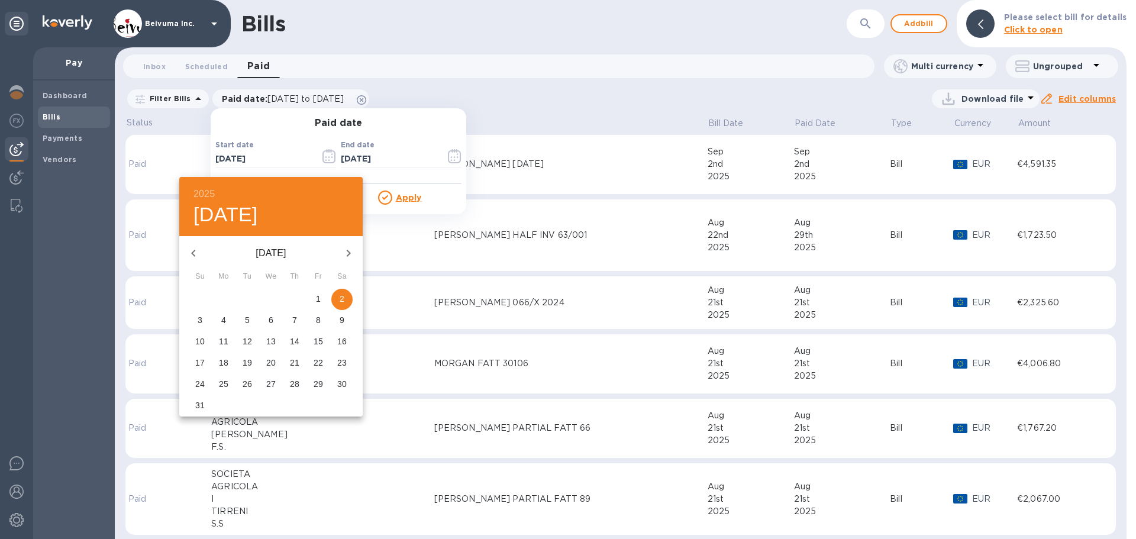
click at [195, 257] on icon "button" at bounding box center [193, 253] width 4 height 7
click at [247, 305] on p "1" at bounding box center [247, 299] width 5 height 12
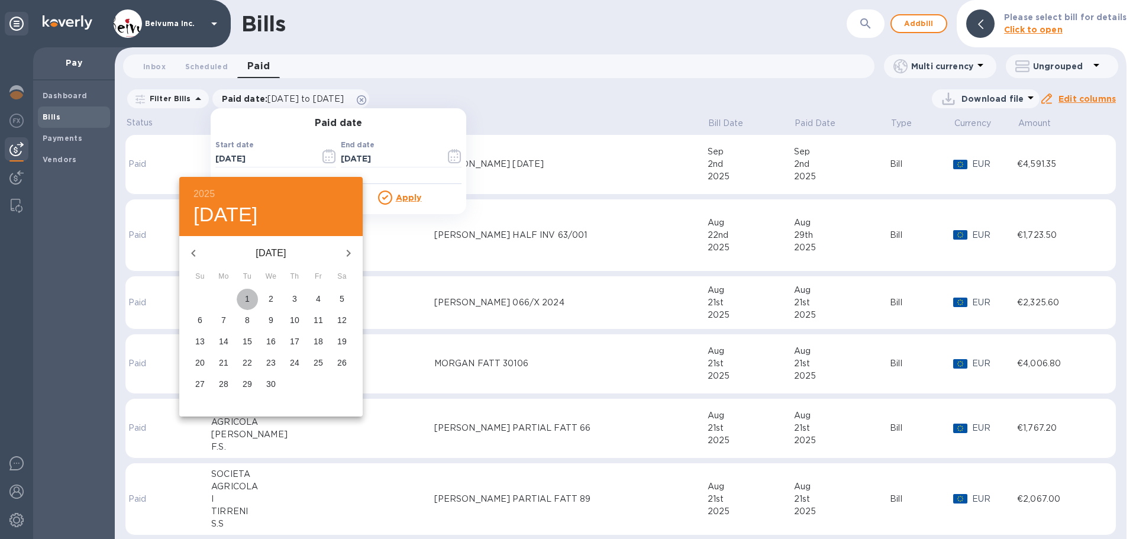
type input "04/01/2025"
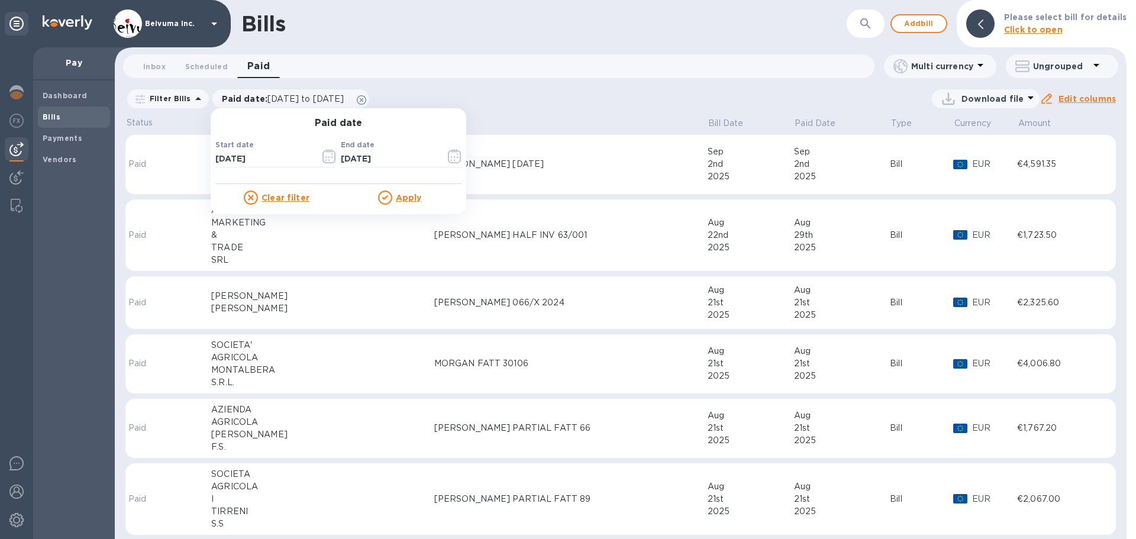
click at [418, 202] on u "Apply" at bounding box center [409, 197] width 26 height 9
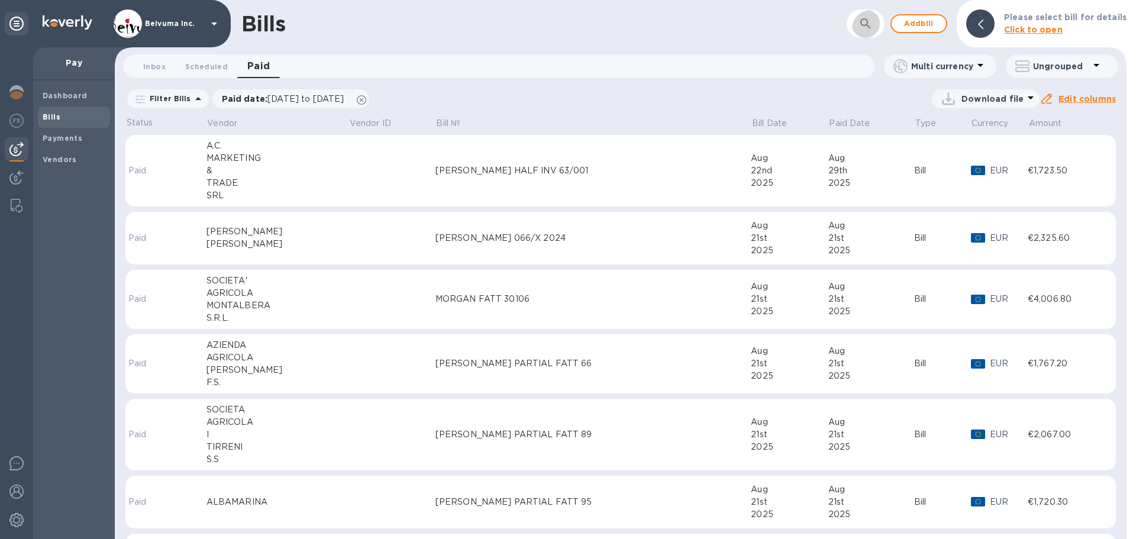
click at [873, 22] on icon "button" at bounding box center [866, 24] width 14 height 14
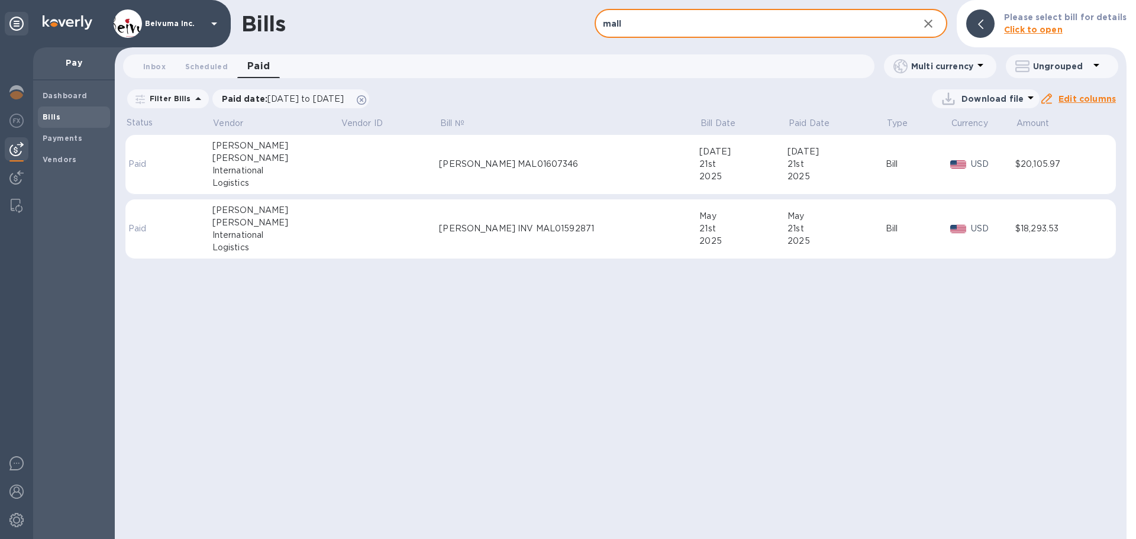
type input "mall"
click at [523, 235] on div "MORGAN INV MAL01592871" at bounding box center [569, 228] width 260 height 12
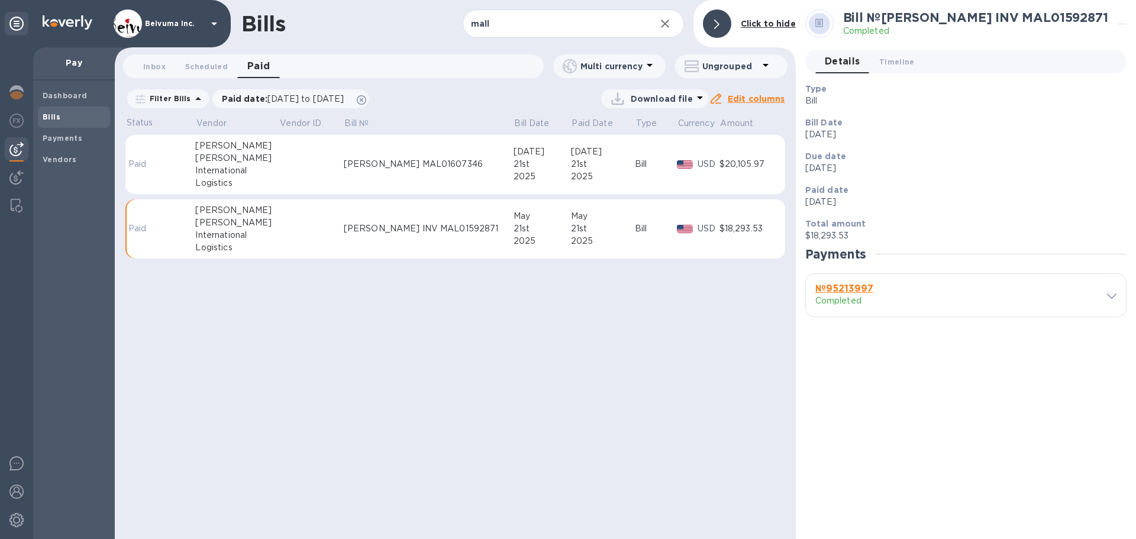
click at [858, 288] on b "№ 95213997" at bounding box center [844, 288] width 58 height 11
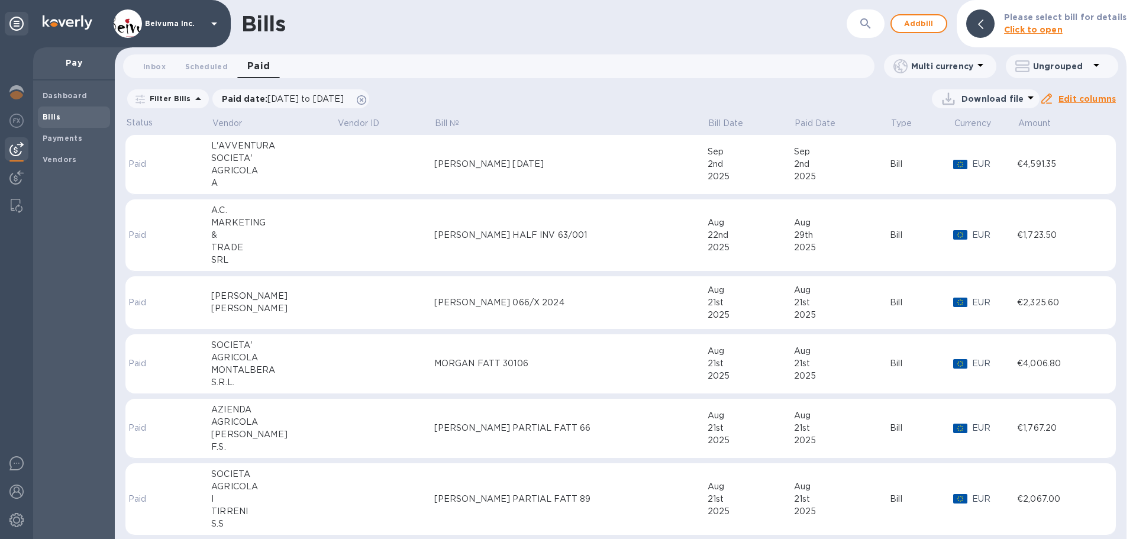
click at [870, 25] on icon "button" at bounding box center [865, 23] width 10 height 10
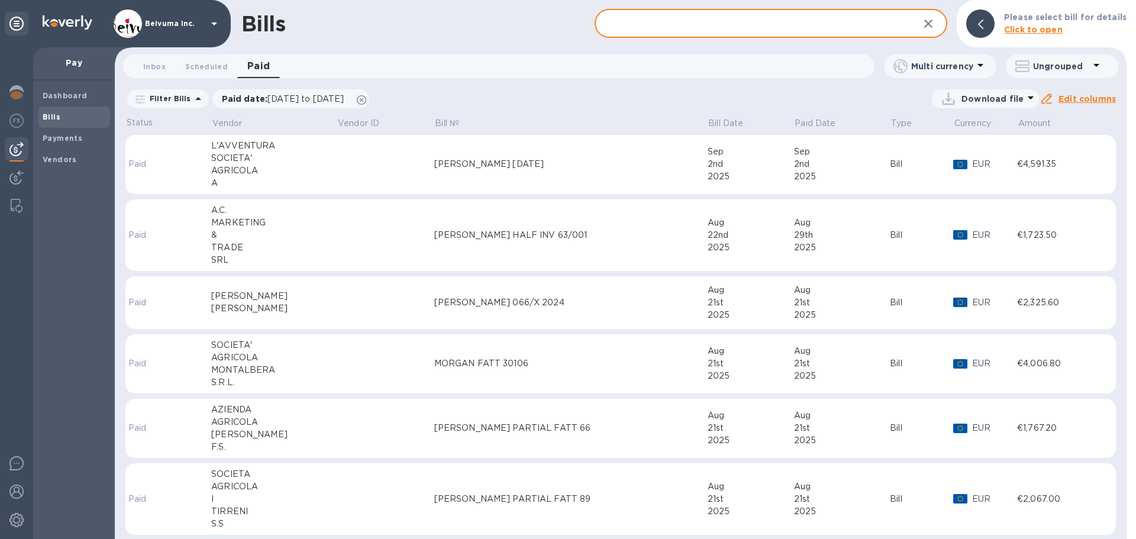
click at [632, 23] on input "text" at bounding box center [752, 23] width 315 height 29
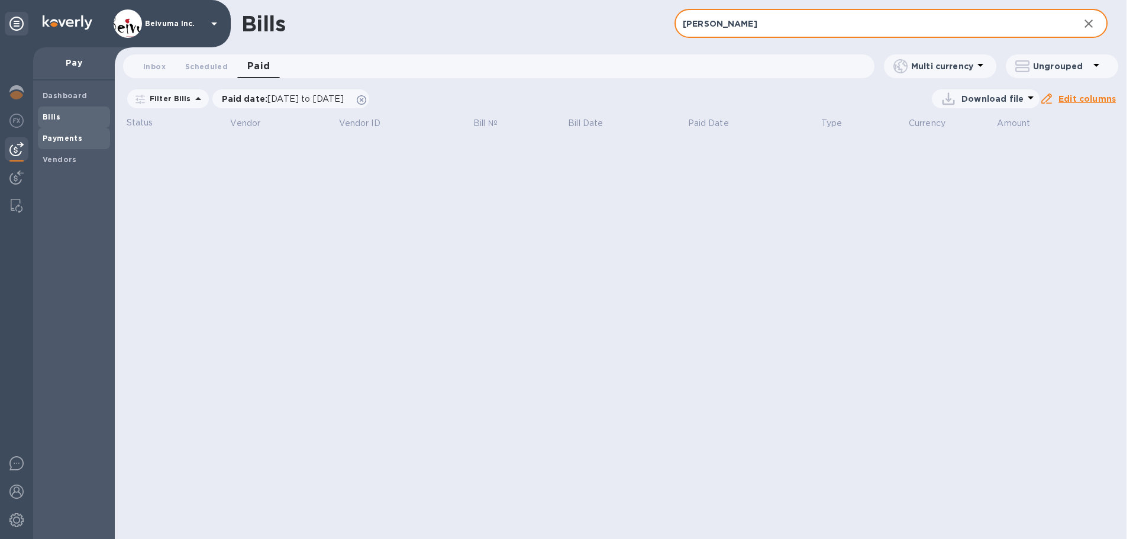
type input "mallo"
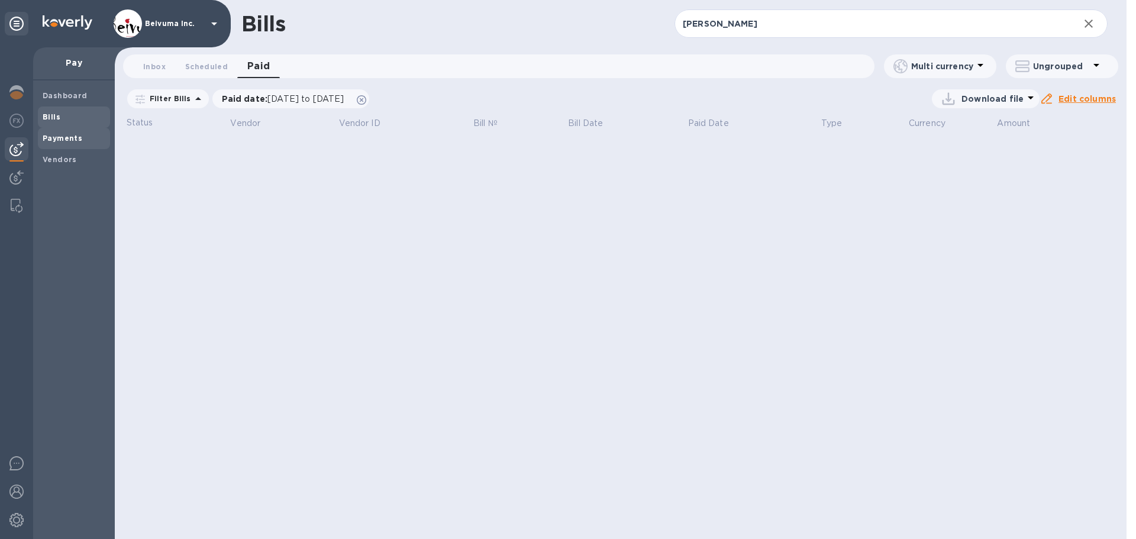
click at [67, 143] on b "Payments" at bounding box center [63, 138] width 40 height 9
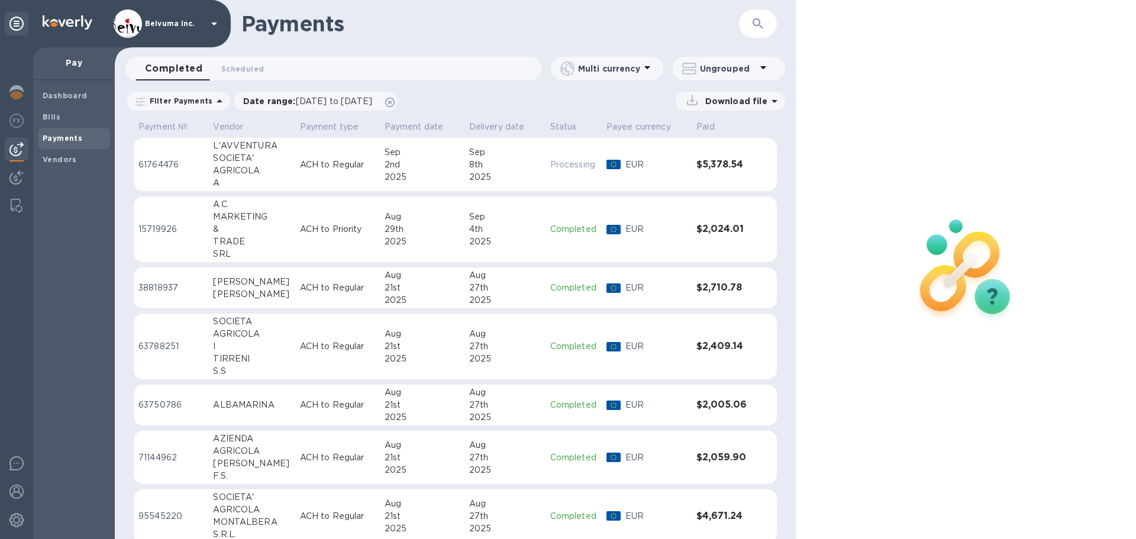
click at [763, 28] on icon "button" at bounding box center [758, 24] width 14 height 14
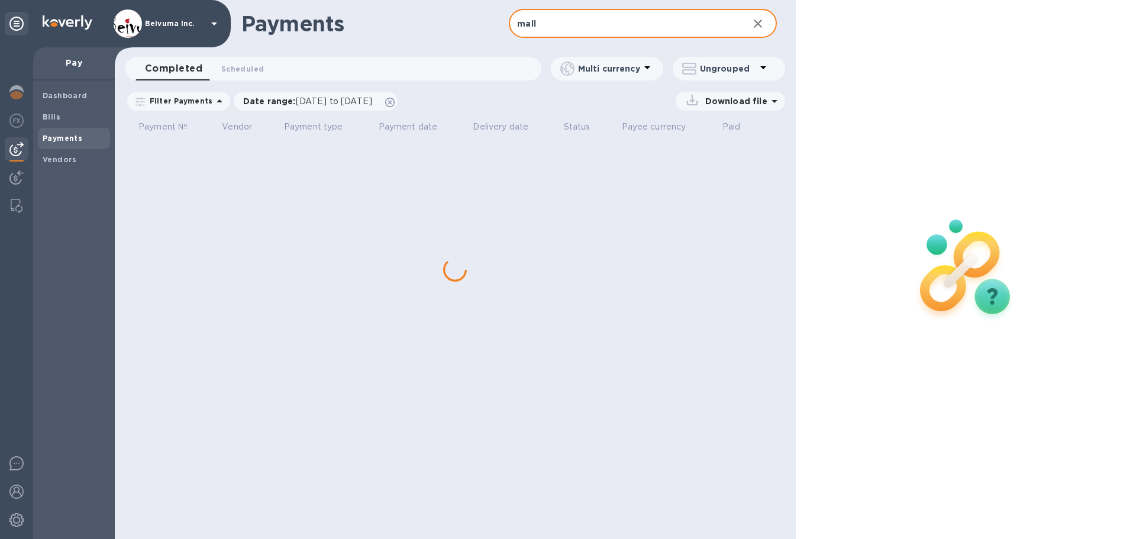
click at [567, 22] on input "mall" at bounding box center [624, 23] width 230 height 29
type input "MALLORY"
click at [357, 106] on span "08/02/2025 to 09/03/2025" at bounding box center [334, 100] width 76 height 9
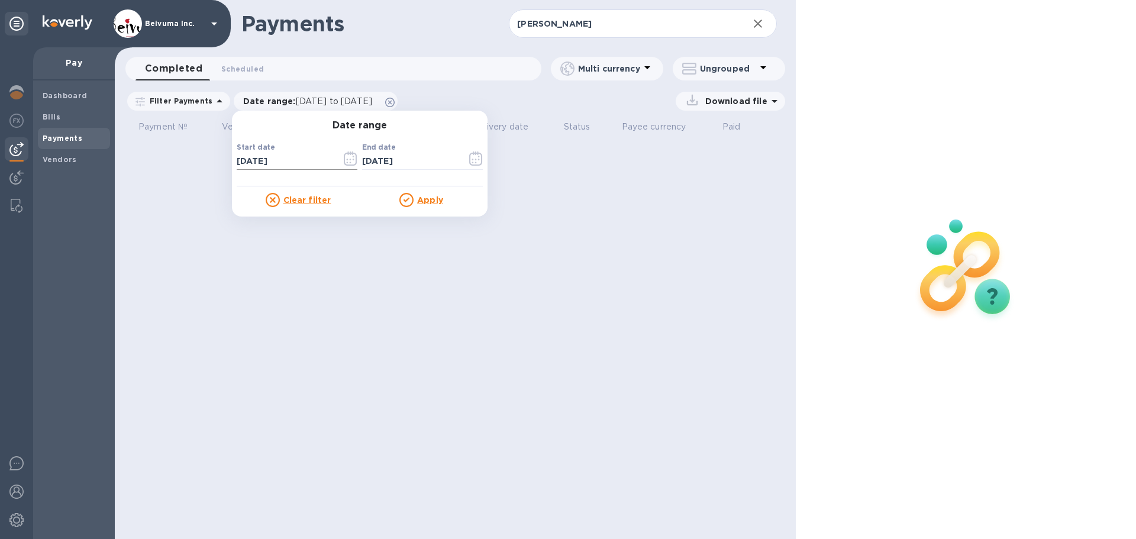
click at [295, 169] on input "08/02/2025" at bounding box center [284, 162] width 95 height 18
click at [257, 166] on input "08/02/2025" at bounding box center [284, 162] width 95 height 18
type input "05/02/2025"
click at [437, 205] on u "Apply" at bounding box center [430, 199] width 26 height 9
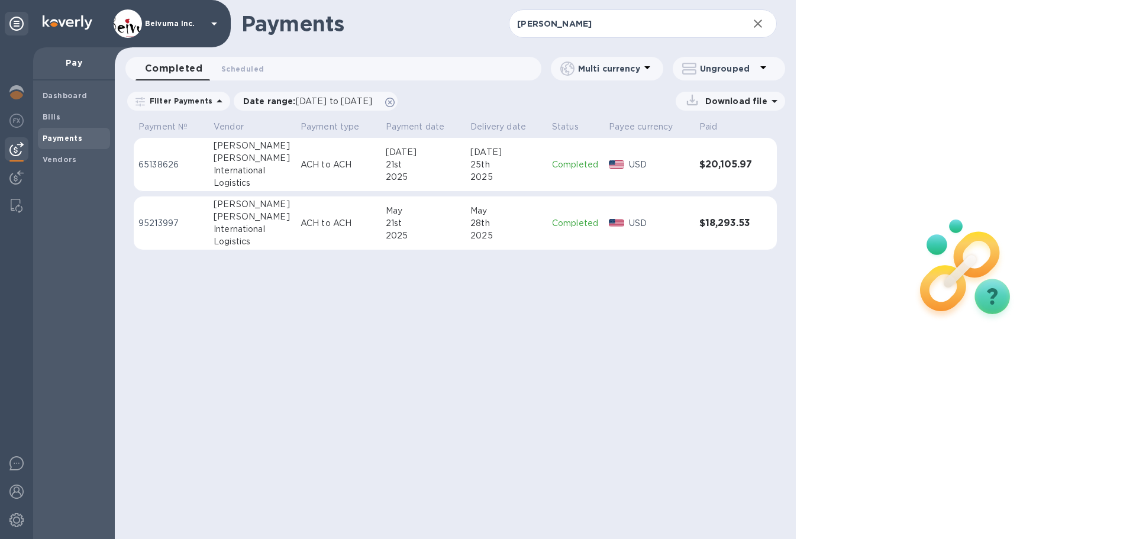
click at [311, 171] on p "ACH to ACH" at bounding box center [339, 165] width 76 height 12
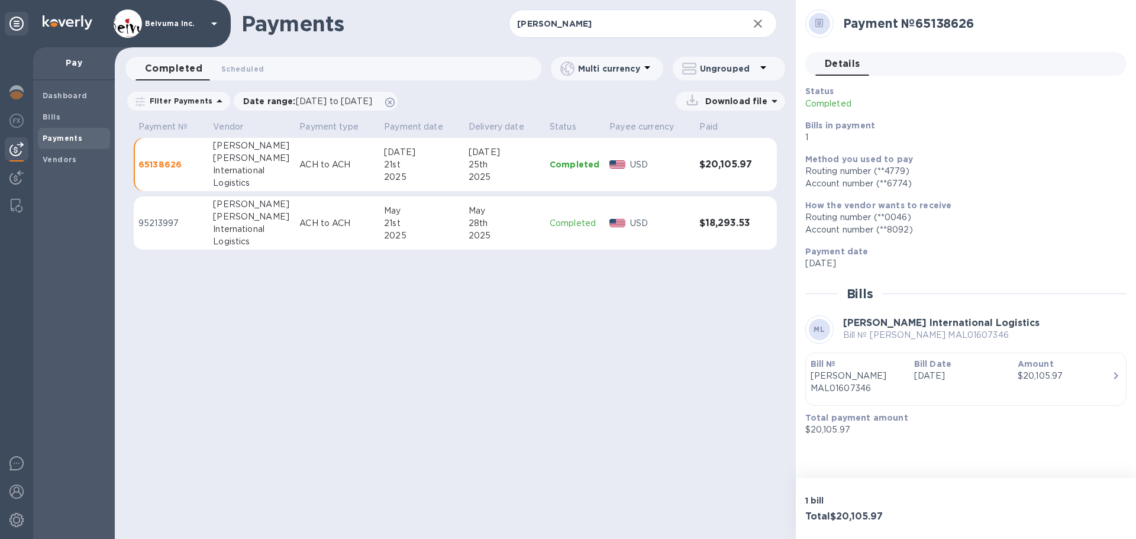
click at [384, 183] on div "2025" at bounding box center [421, 177] width 75 height 12
click at [754, 25] on icon "button" at bounding box center [758, 24] width 8 height 8
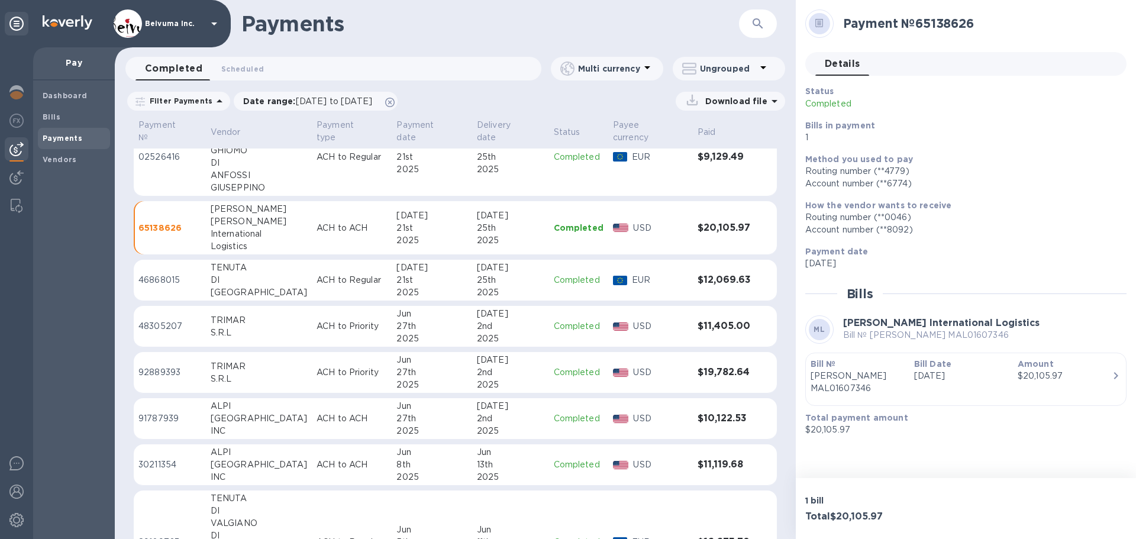
scroll to position [975, 0]
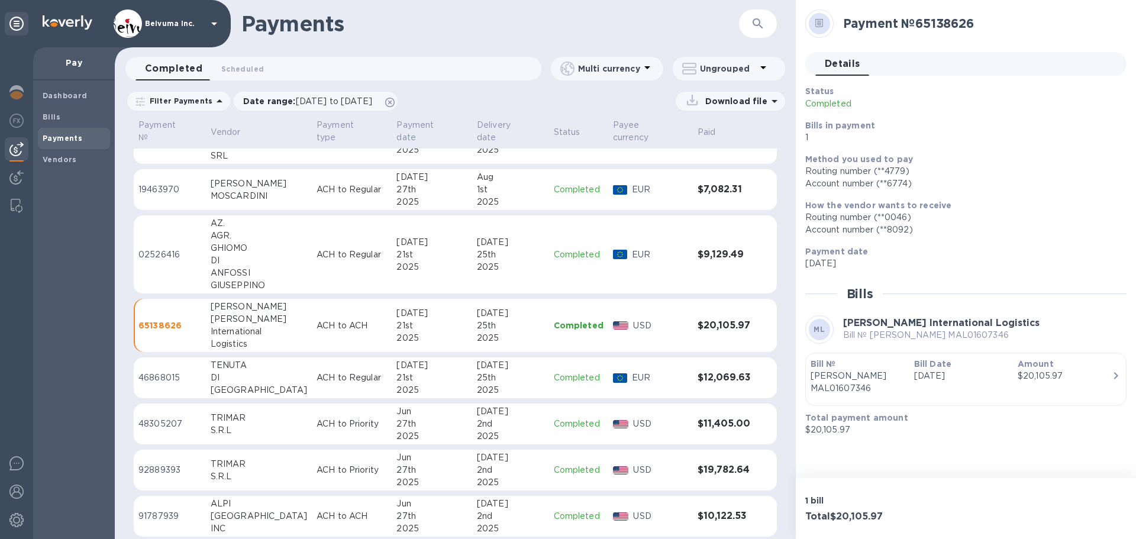
click at [219, 325] on div "Alexander" at bounding box center [259, 319] width 96 height 12
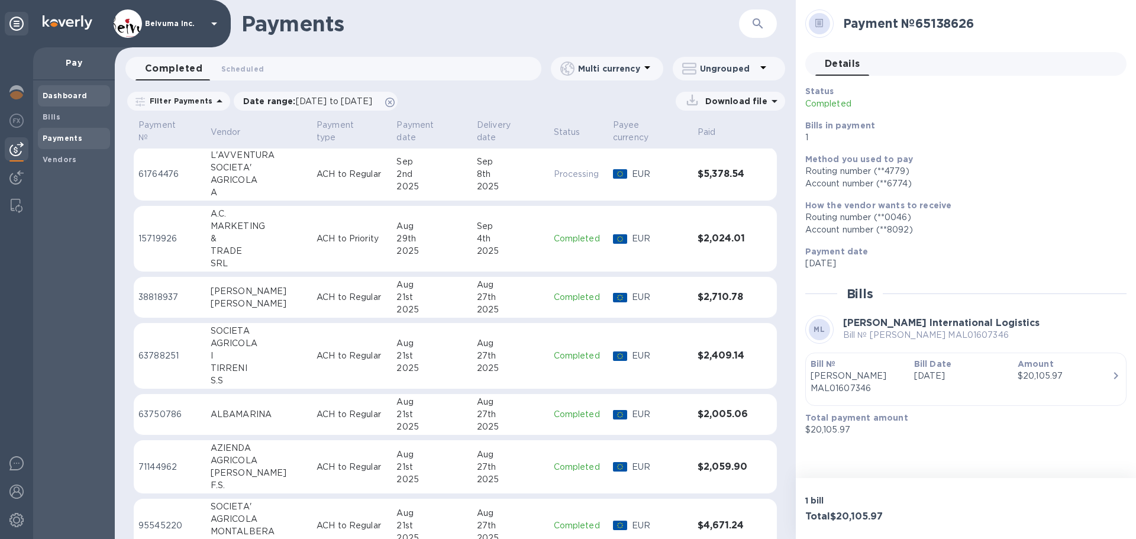
scroll to position [0, 0]
click at [54, 114] on b "Bills" at bounding box center [52, 116] width 18 height 9
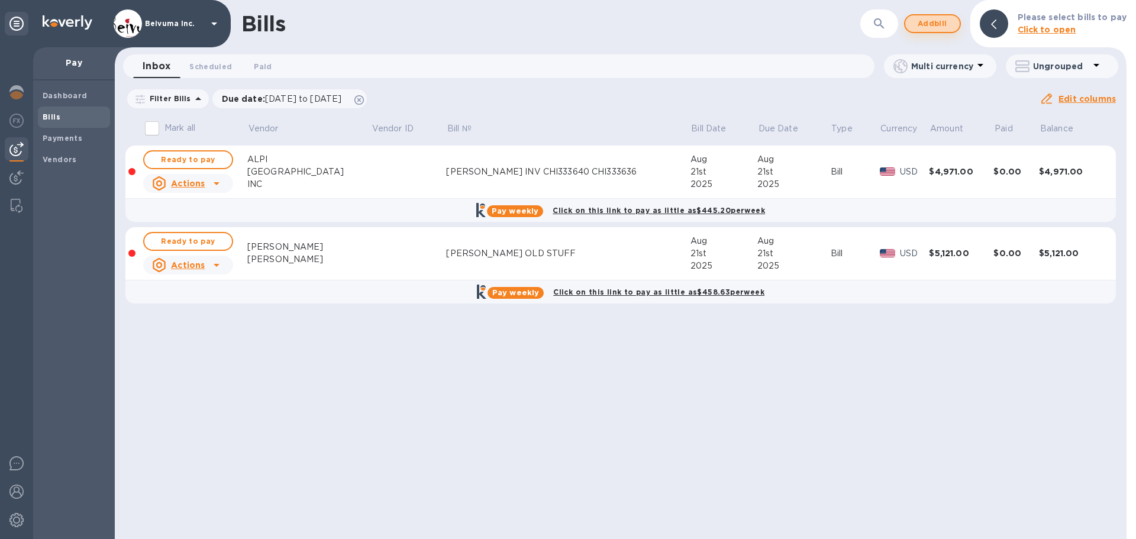
click at [937, 20] on span "Add bill" at bounding box center [933, 24] width 36 height 14
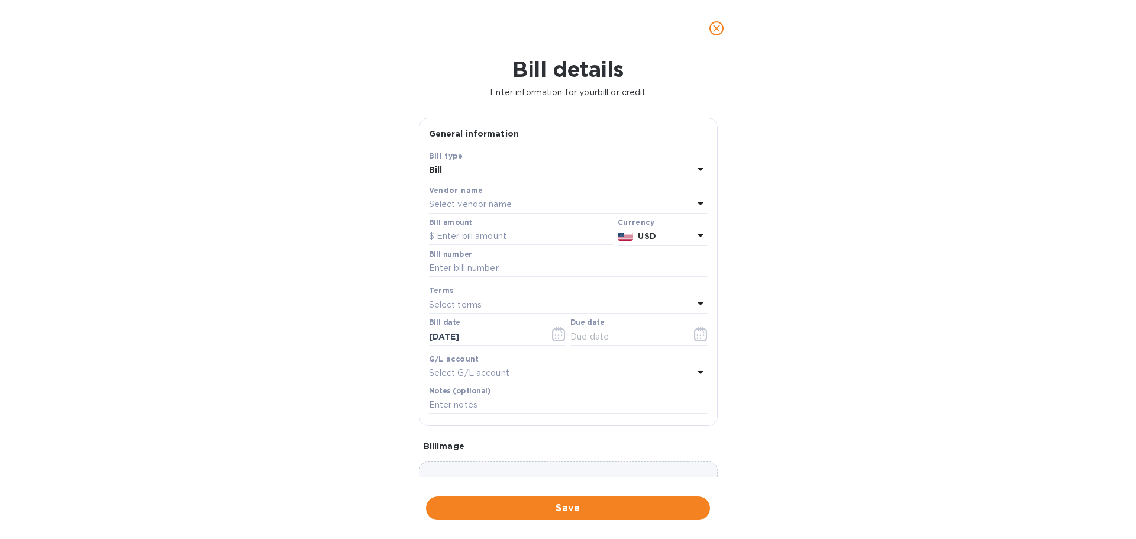
click at [500, 211] on p "Select vendor name" at bounding box center [470, 204] width 83 height 12
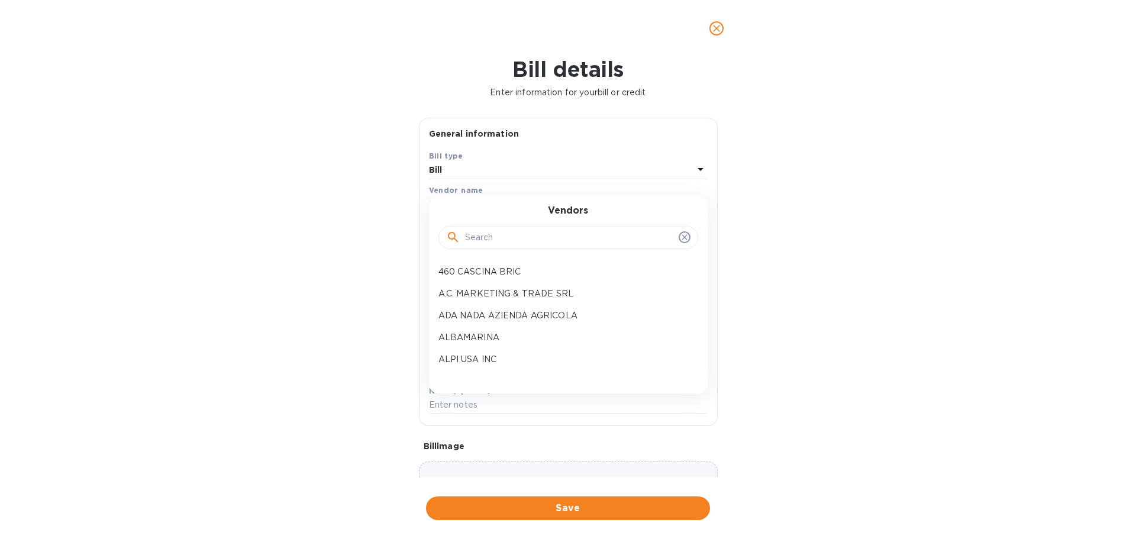
click at [500, 247] on input "text" at bounding box center [569, 238] width 209 height 18
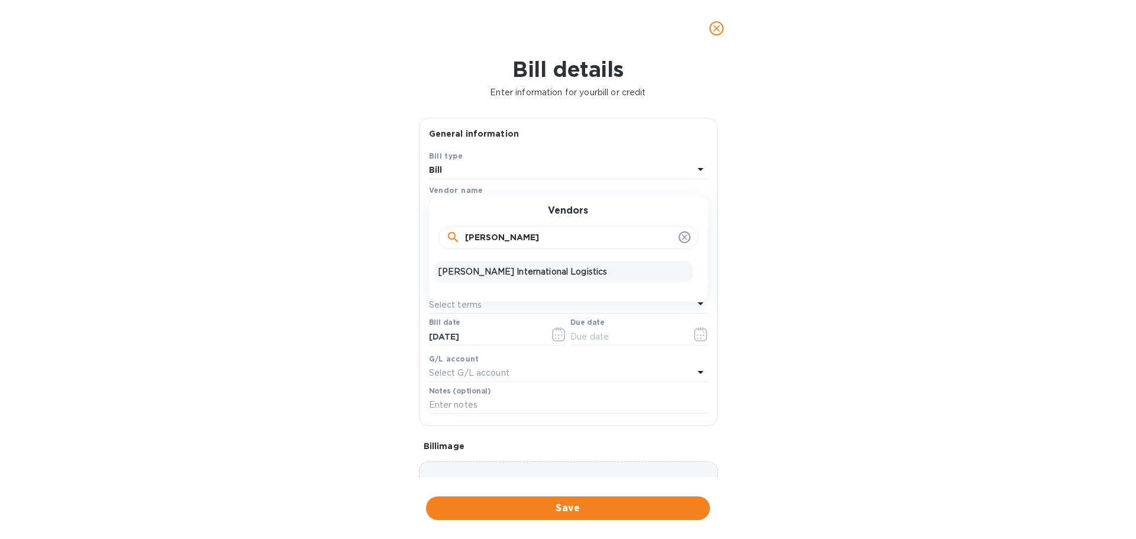
type input "mallo"
click at [530, 278] on p "Mallory Alexander International Logistics" at bounding box center [563, 272] width 250 height 12
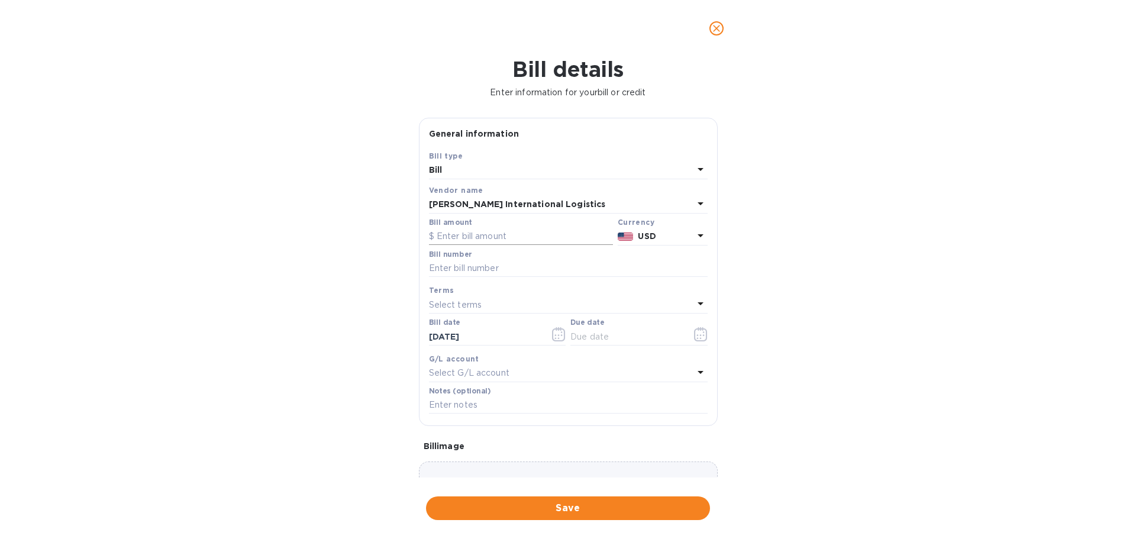
click at [501, 246] on input "text" at bounding box center [521, 237] width 184 height 18
click at [479, 246] on input "text" at bounding box center [521, 237] width 184 height 18
type input "44,509.76"
click at [699, 336] on icon "button" at bounding box center [700, 335] width 2 height 2
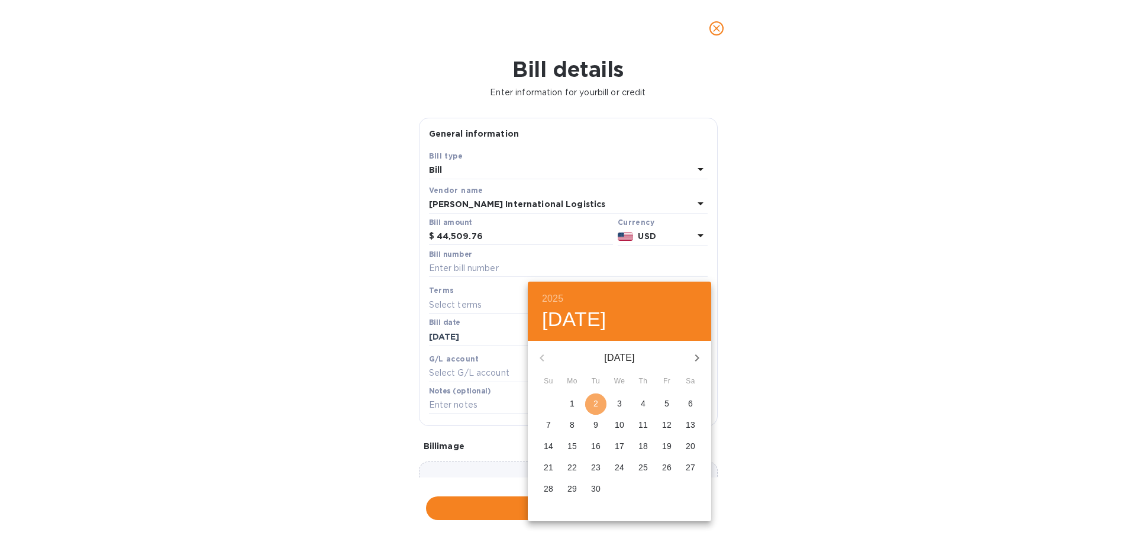
click at [597, 409] on p "2" at bounding box center [595, 404] width 5 height 12
type input "09/02/2025"
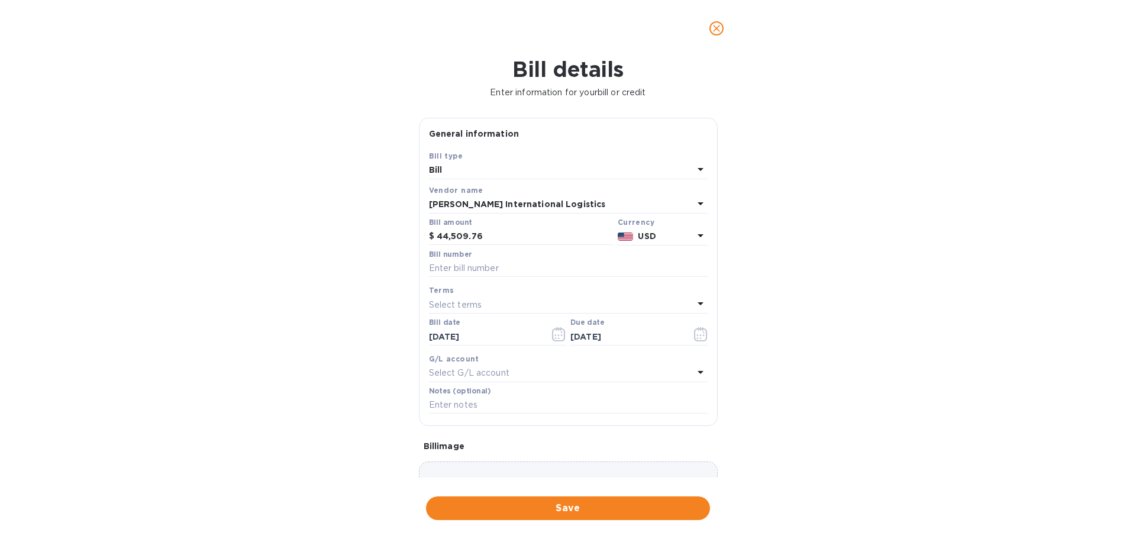
click at [786, 393] on div "Bill details Enter information for your bill or credit General information Save…" at bounding box center [568, 298] width 1136 height 482
click at [493, 277] on input "text" at bounding box center [568, 269] width 279 height 18
drag, startPoint x: 437, startPoint y: 323, endPoint x: 429, endPoint y: 344, distance: 22.9
click at [437, 277] on input "morgan" at bounding box center [568, 269] width 279 height 18
click at [475, 277] on input "Morgan" at bounding box center [568, 269] width 279 height 18
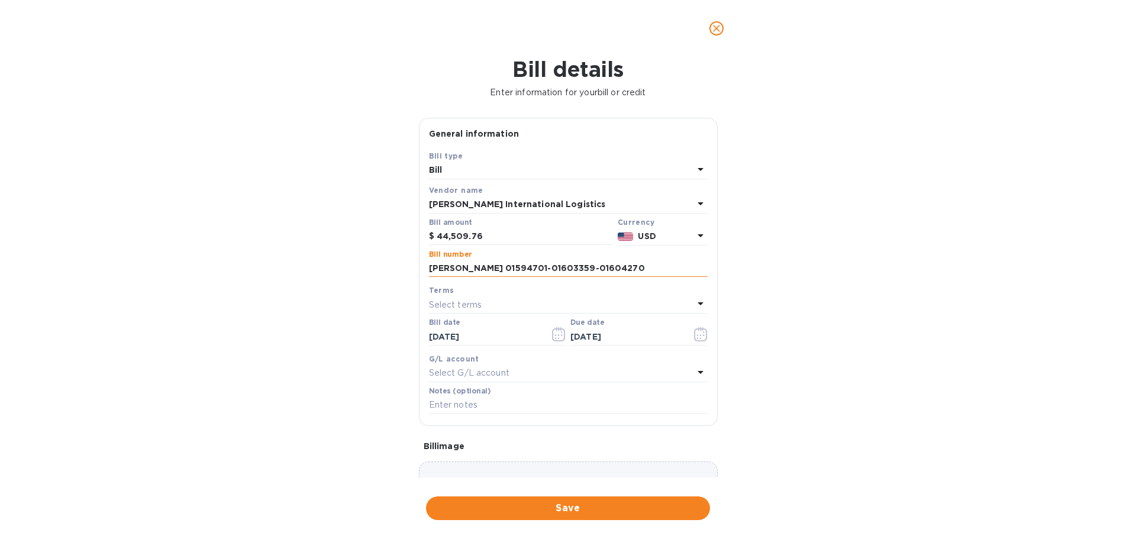
drag, startPoint x: 611, startPoint y: 326, endPoint x: 430, endPoint y: 329, distance: 181.1
click at [430, 277] on input "Morgan 01594701-01603359-01604270" at bounding box center [568, 269] width 279 height 18
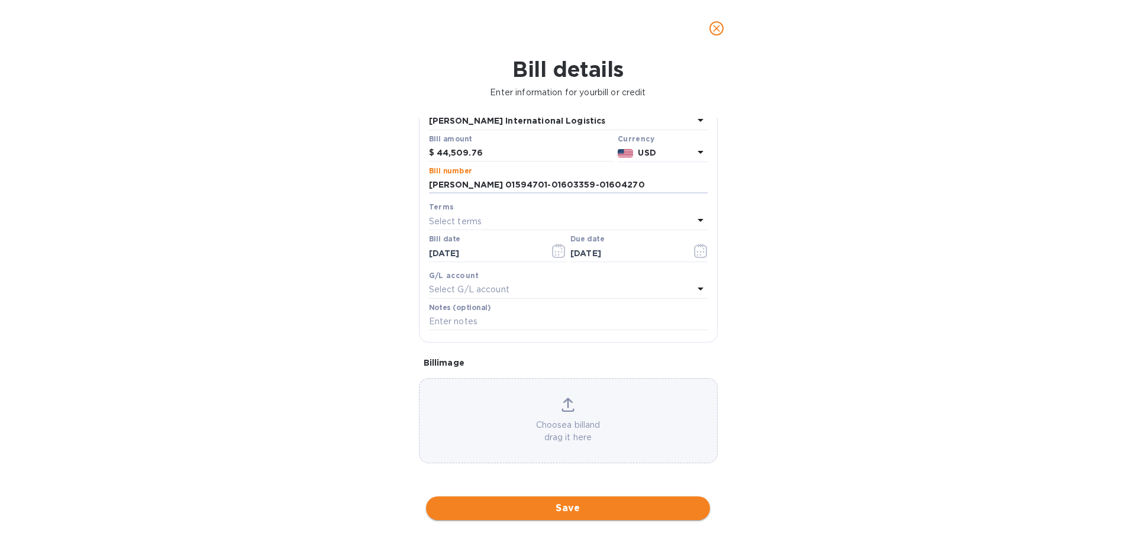
type input "Morgan 01594701-01603359-01604270"
click at [575, 512] on span "Save" at bounding box center [567, 508] width 265 height 14
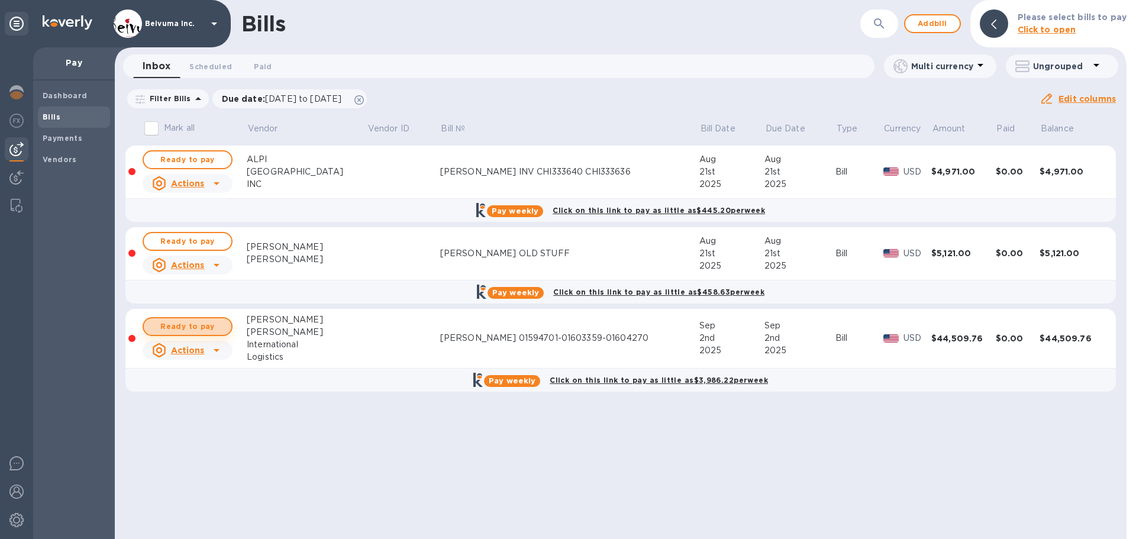
click at [196, 334] on span "Ready to pay" at bounding box center [187, 327] width 69 height 14
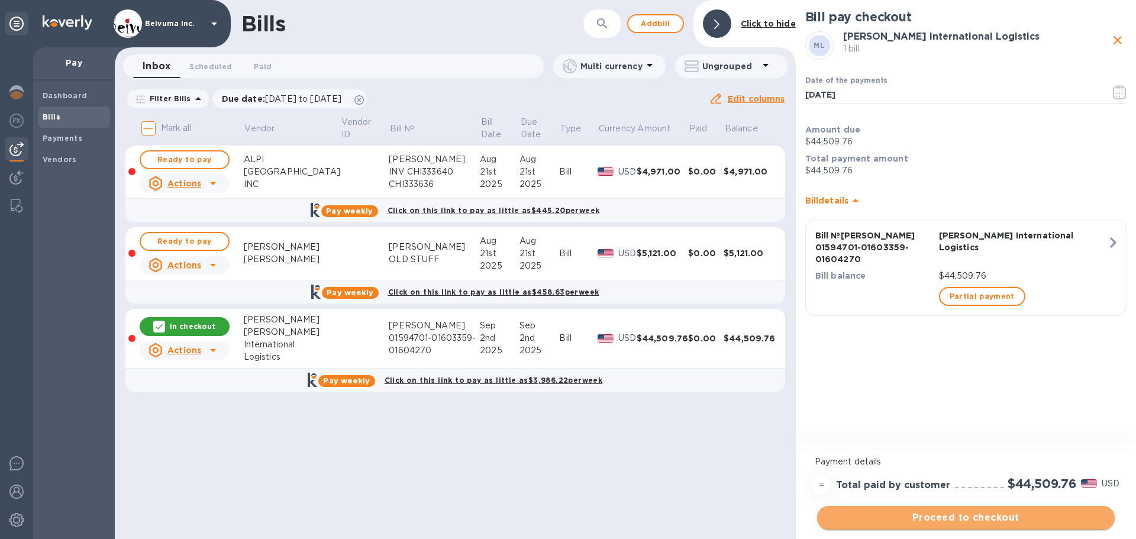
click at [982, 521] on span "Proceed to checkout" at bounding box center [966, 518] width 279 height 14
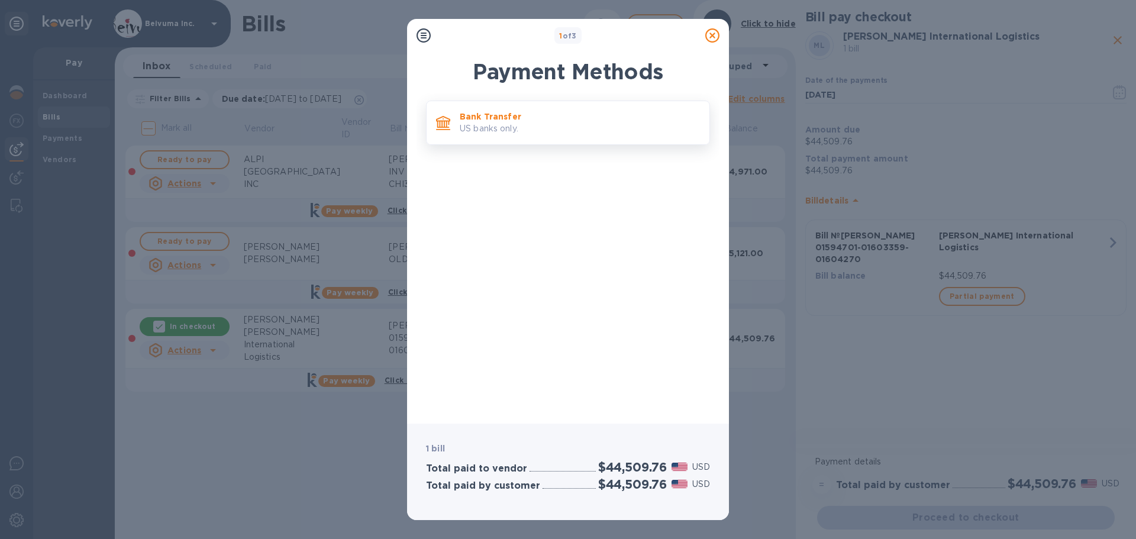
click at [507, 122] on p "Bank Transfer" at bounding box center [580, 117] width 240 height 12
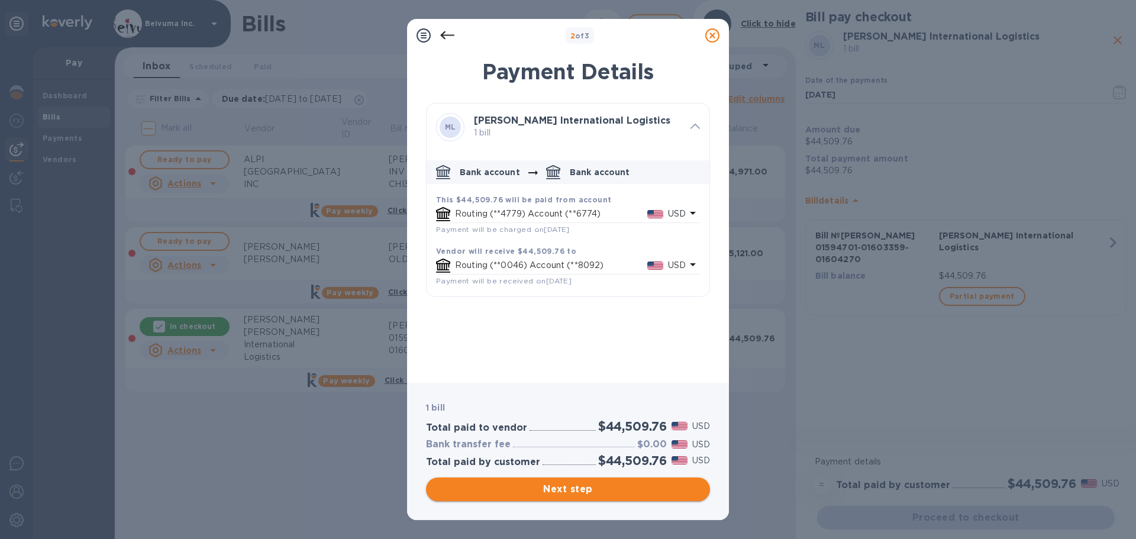
click at [570, 489] on span "Next step" at bounding box center [567, 489] width 265 height 14
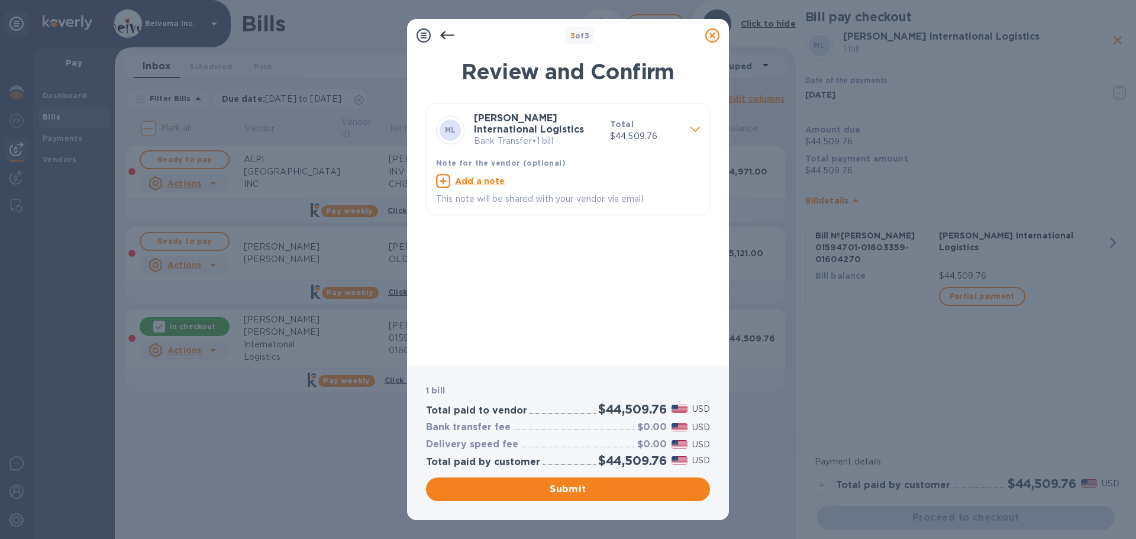
click at [476, 186] on u "Add a note" at bounding box center [480, 180] width 50 height 9
click at [482, 188] on textarea at bounding box center [558, 183] width 245 height 10
paste textarea "Morgan 01594701-01603359-01604270"
type textarea "Morgan 01594701-01603359-01604270"
click at [568, 490] on span "Submit" at bounding box center [567, 489] width 265 height 14
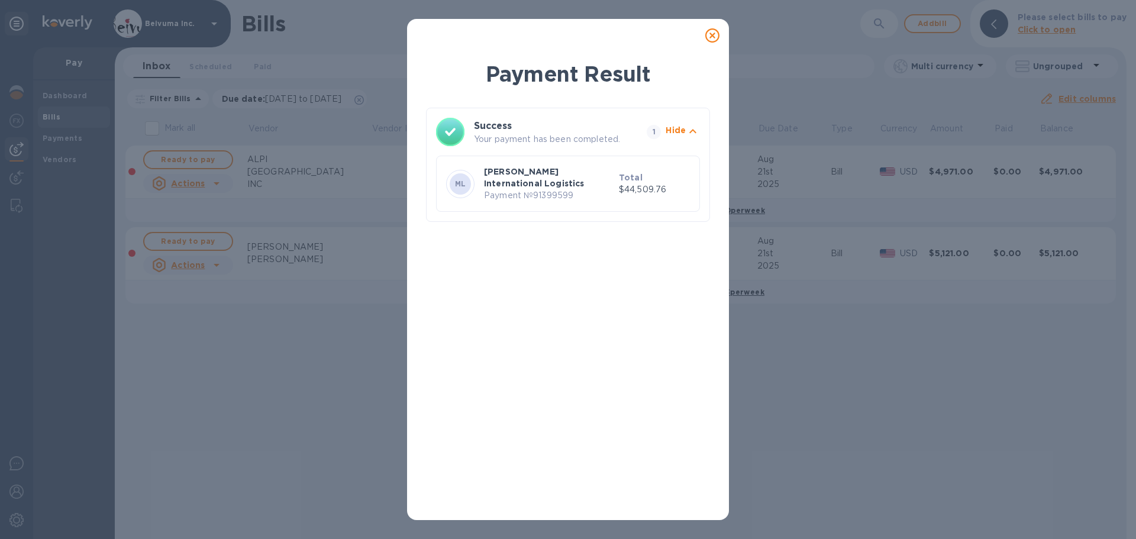
click at [712, 41] on icon at bounding box center [712, 35] width 14 height 14
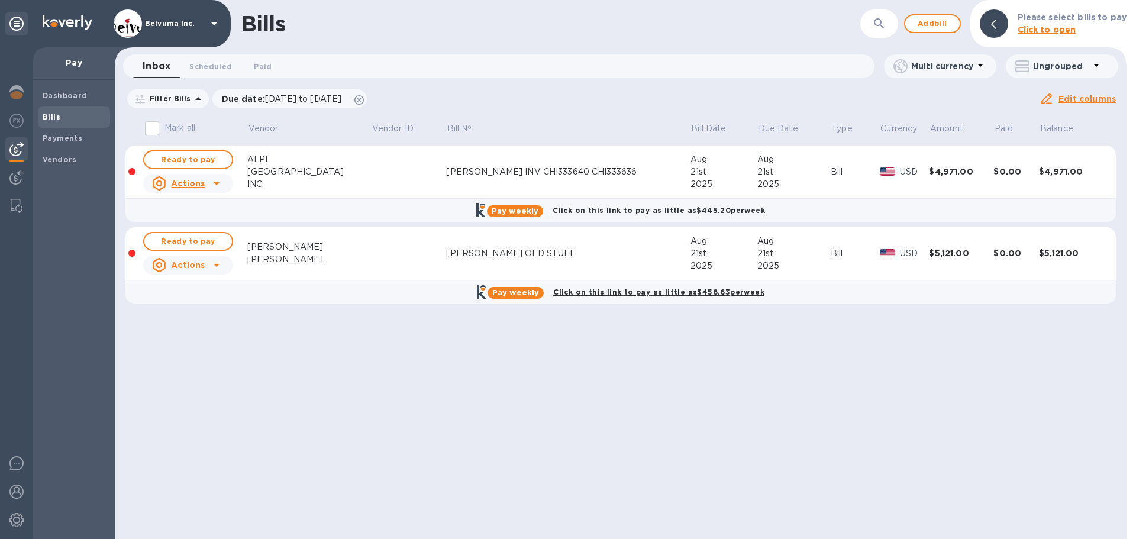
click at [57, 118] on b "Bills" at bounding box center [52, 116] width 18 height 9
click at [942, 20] on span "Add bill" at bounding box center [933, 24] width 36 height 14
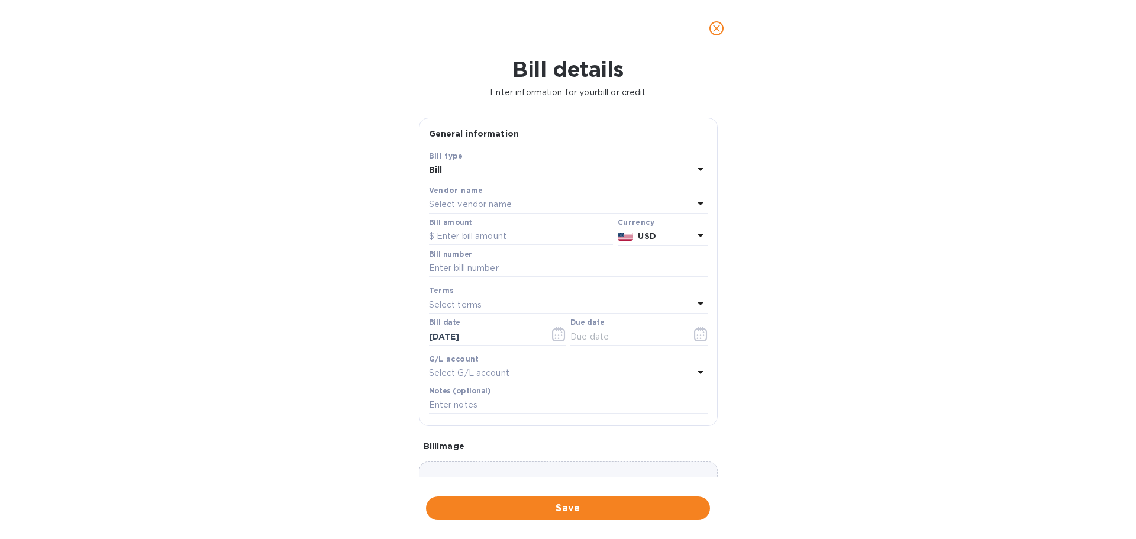
click at [475, 211] on p "Select vendor name" at bounding box center [470, 204] width 83 height 12
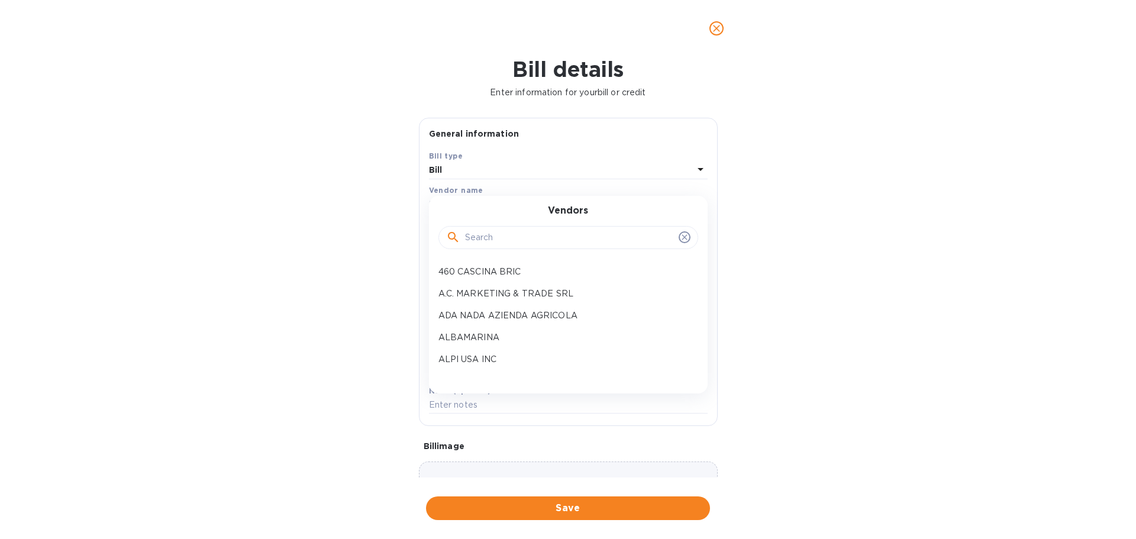
click at [471, 247] on div at bounding box center [568, 238] width 244 height 18
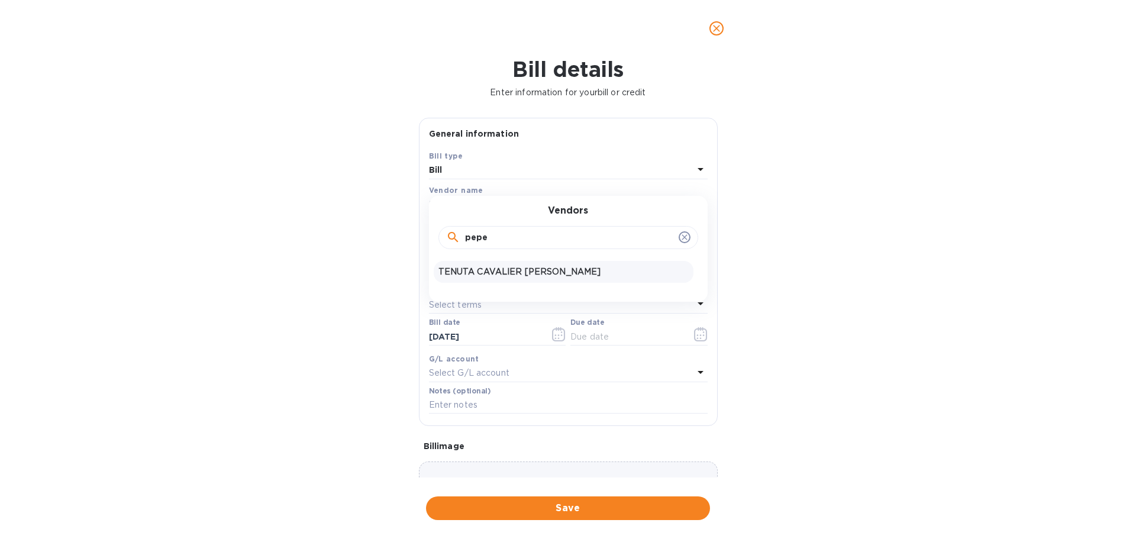
type input "pepe"
click at [525, 278] on p "TENUTA CAVALIER PEPE" at bounding box center [563, 272] width 250 height 12
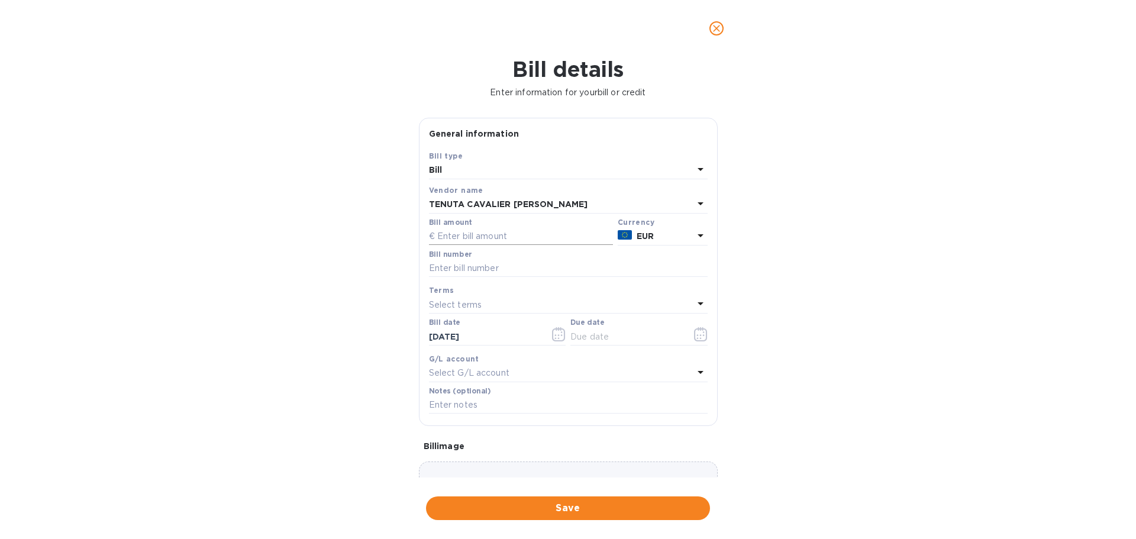
click at [502, 246] on input "text" at bounding box center [521, 237] width 184 height 18
type input "3,615.84"
click at [972, 305] on div "Bill details Enter information for your bill or credit General information Save…" at bounding box center [568, 298] width 1136 height 482
click at [694, 341] on icon "button" at bounding box center [701, 334] width 14 height 14
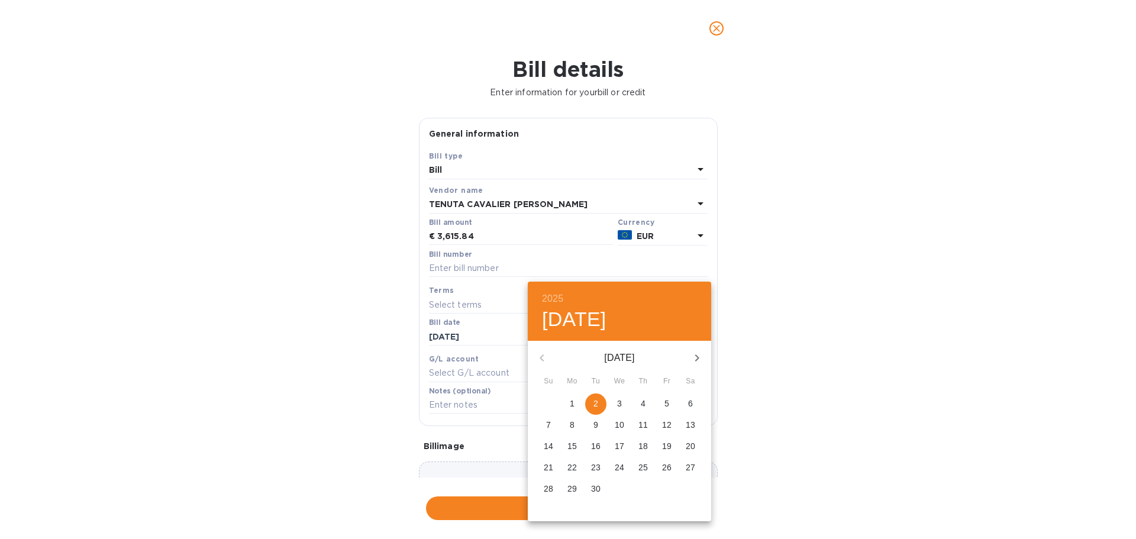
click at [598, 409] on p "2" at bounding box center [595, 404] width 5 height 12
type input "09/02/2025"
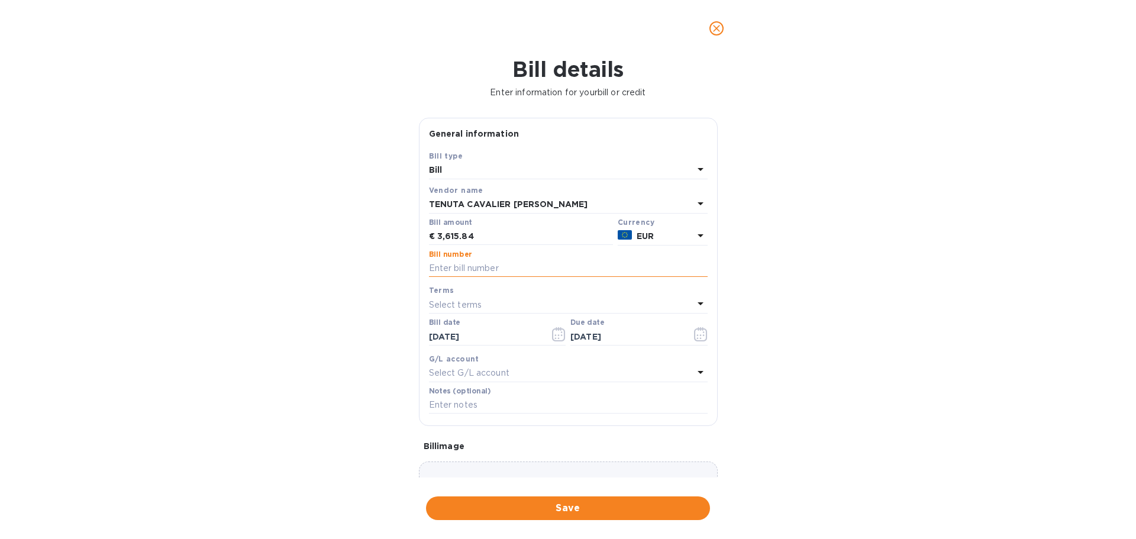
click at [493, 277] on input "text" at bounding box center [568, 269] width 279 height 18
drag, startPoint x: 501, startPoint y: 325, endPoint x: 415, endPoint y: 323, distance: 85.2
click at [415, 323] on div "General information Save Bill type Bill Vendor name TENUTA CAVALIER PEPE Bill a…" at bounding box center [568, 298] width 311 height 360
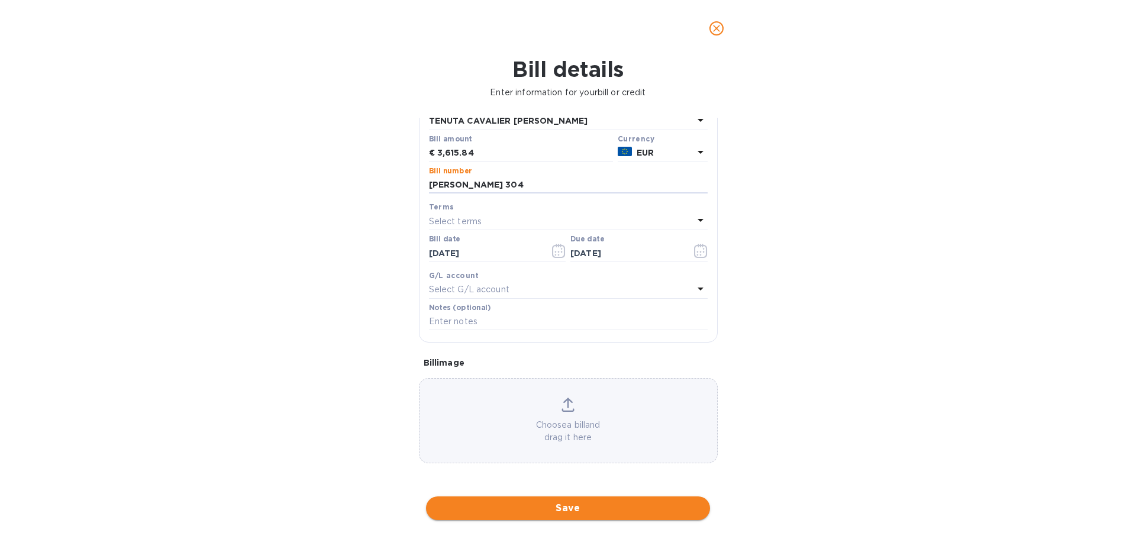
type input "MORGAN 304"
click at [577, 514] on span "Save" at bounding box center [567, 508] width 265 height 14
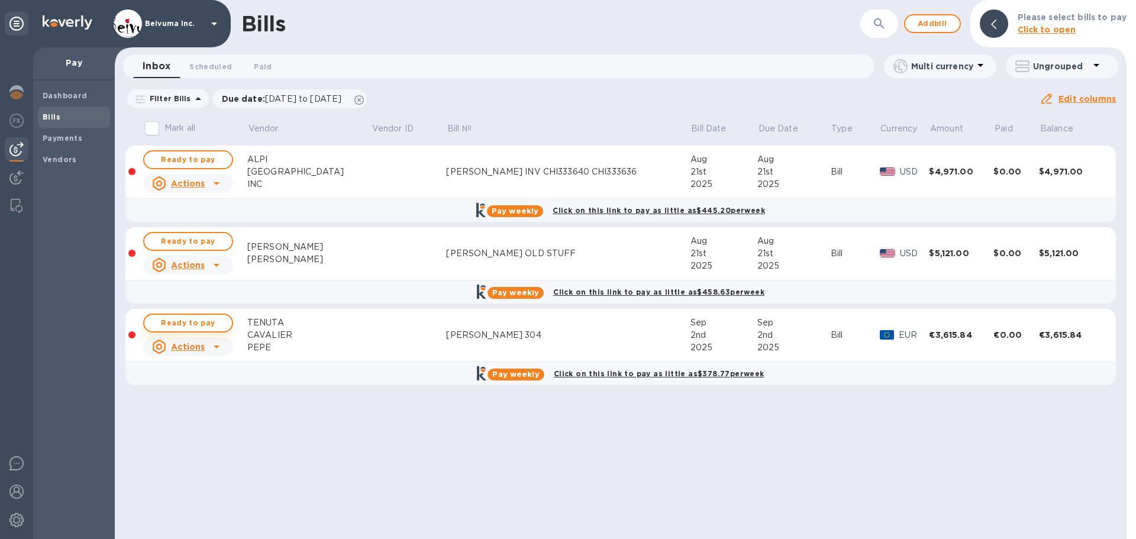
click at [202, 330] on span "Ready to pay" at bounding box center [188, 323] width 69 height 14
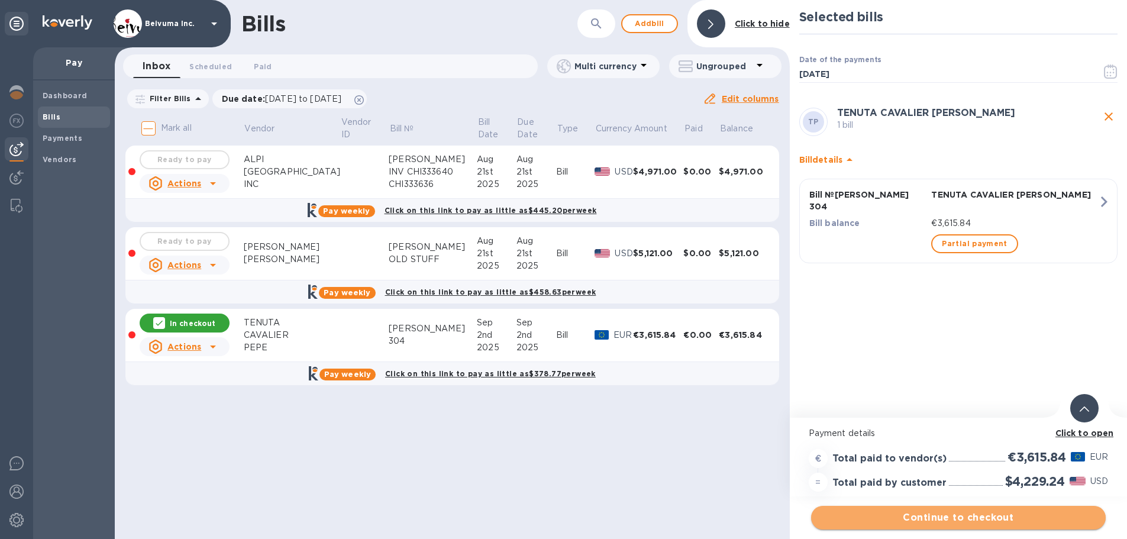
click at [967, 516] on span "Continue to checkout" at bounding box center [959, 518] width 276 height 14
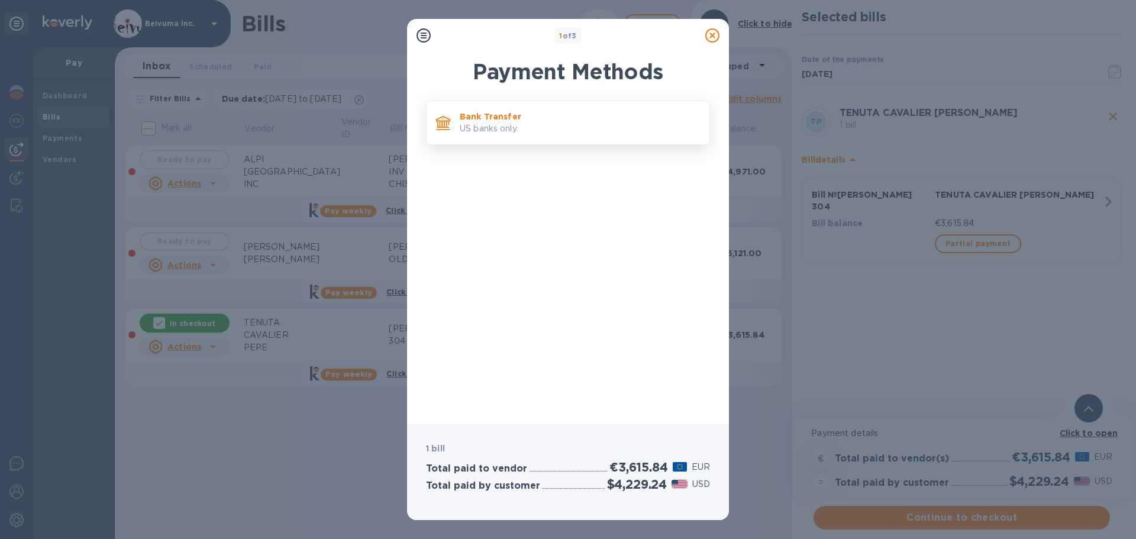
click at [484, 122] on p "Bank Transfer" at bounding box center [580, 117] width 240 height 12
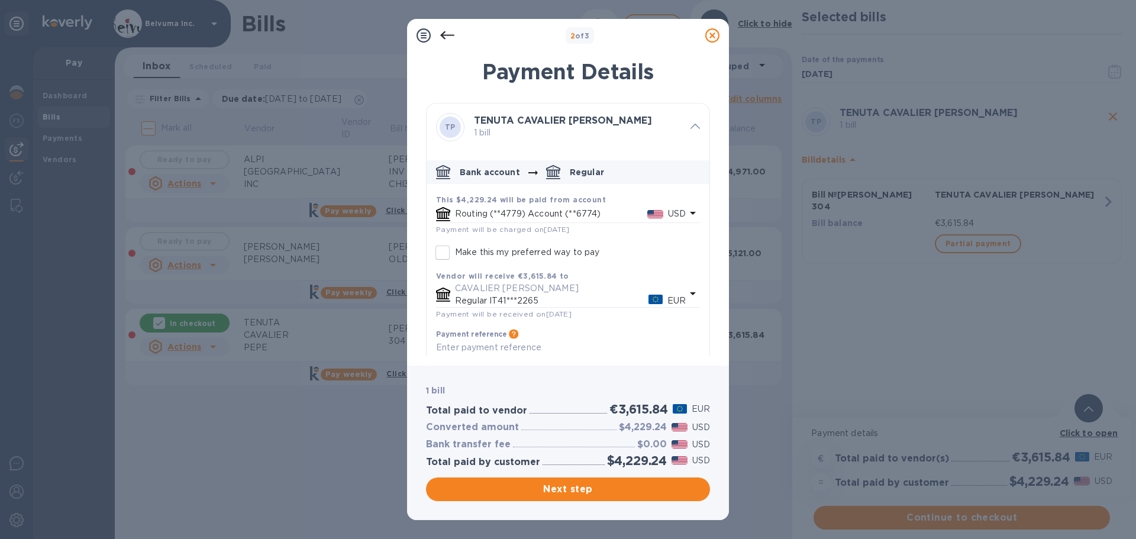
scroll to position [73, 0]
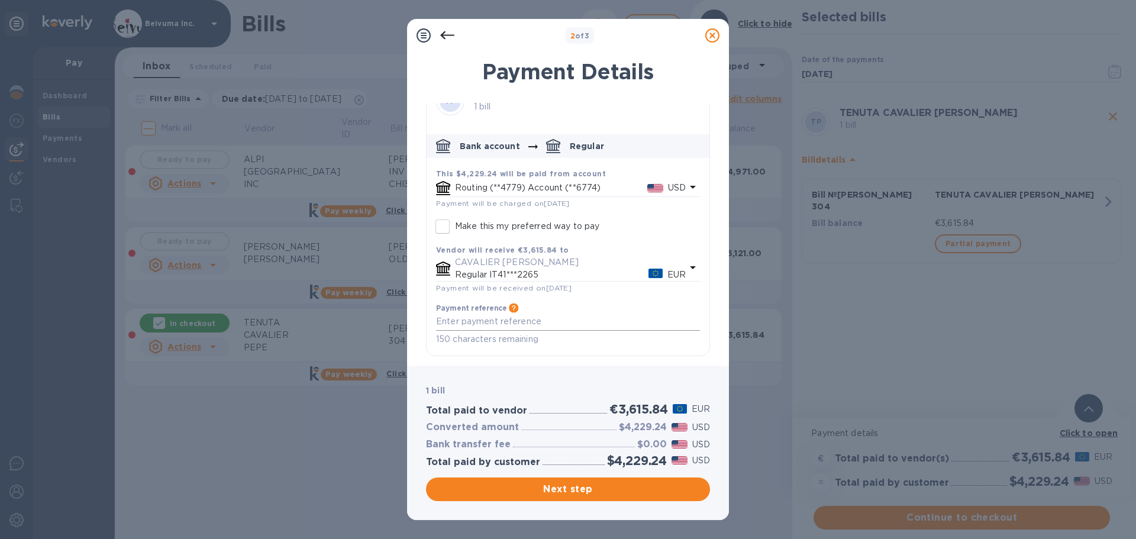
click at [492, 324] on textarea "default-method" at bounding box center [568, 322] width 264 height 10
paste textarea "MORGAN 304"
type textarea "MORGAN 304"
click at [579, 490] on span "Next step" at bounding box center [567, 489] width 265 height 14
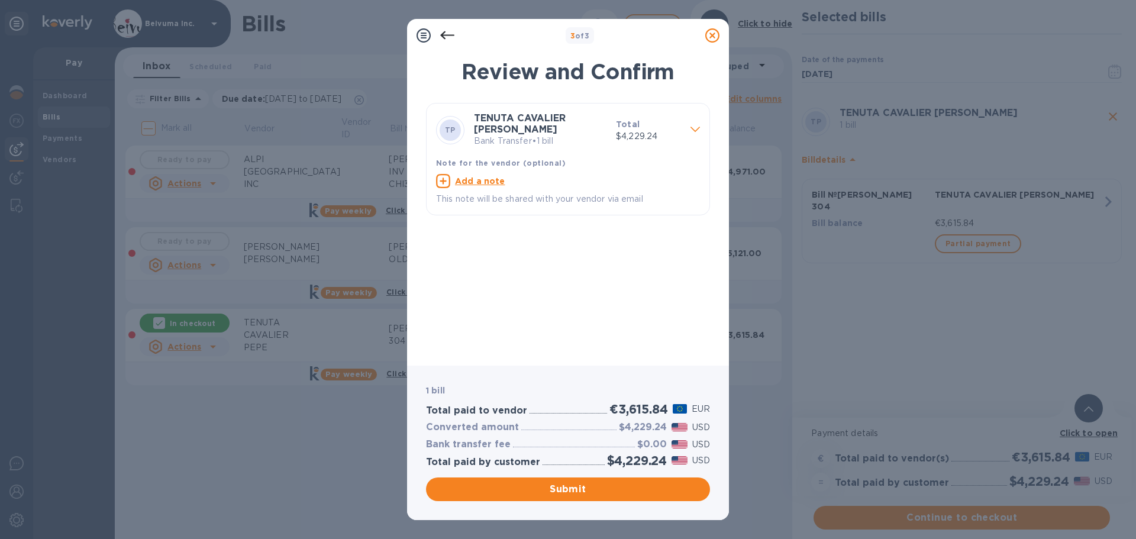
click at [483, 186] on u "Add a note" at bounding box center [480, 180] width 50 height 9
click at [479, 188] on textarea at bounding box center [558, 183] width 245 height 10
paste textarea "MORGAN 304"
type textarea "MORGAN 304"
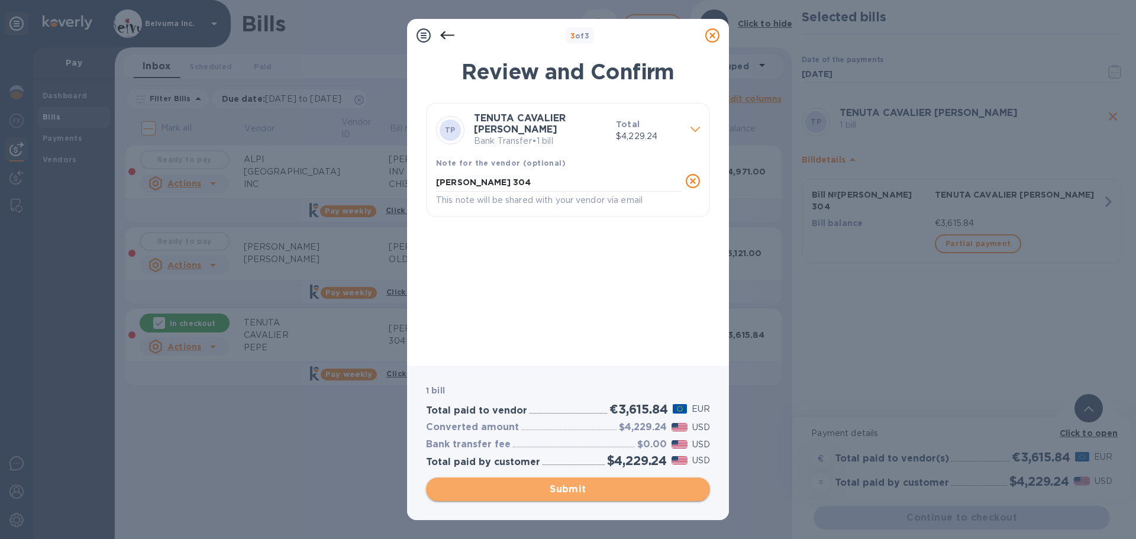
click at [576, 488] on span "Submit" at bounding box center [567, 489] width 265 height 14
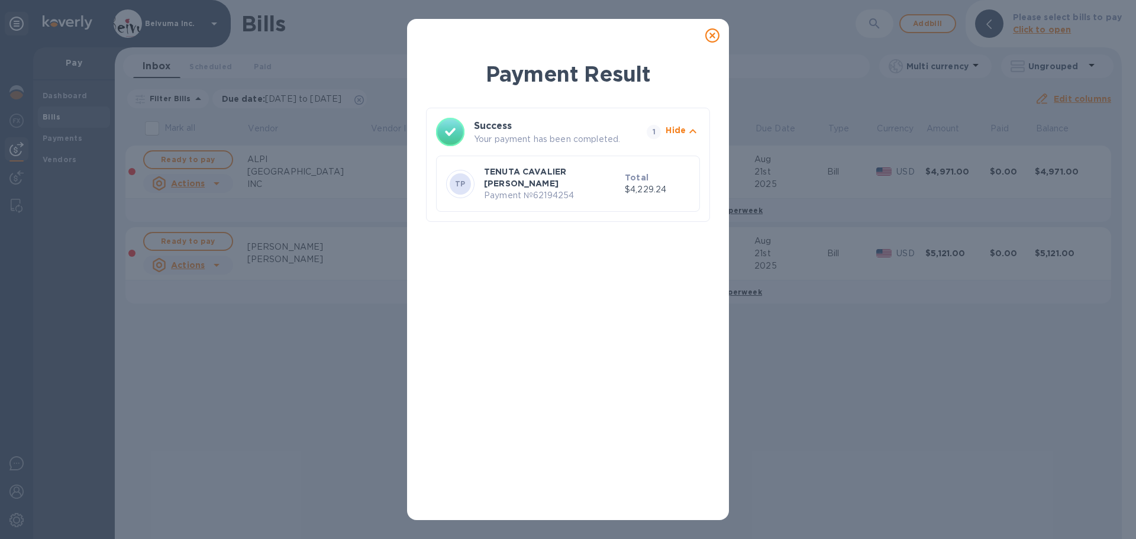
click at [714, 39] on icon at bounding box center [712, 35] width 14 height 14
